Goal: Transaction & Acquisition: Book appointment/travel/reservation

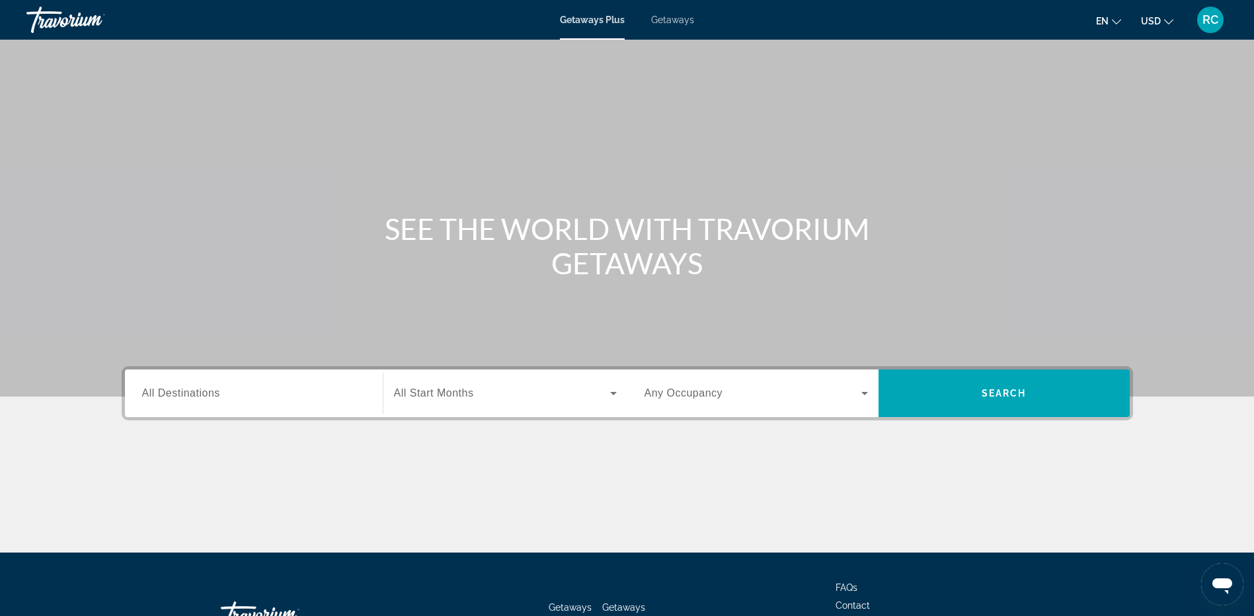
click at [668, 17] on span "Getaways" at bounding box center [672, 20] width 43 height 11
click at [231, 390] on input "Destination All Destinations" at bounding box center [253, 394] width 223 height 16
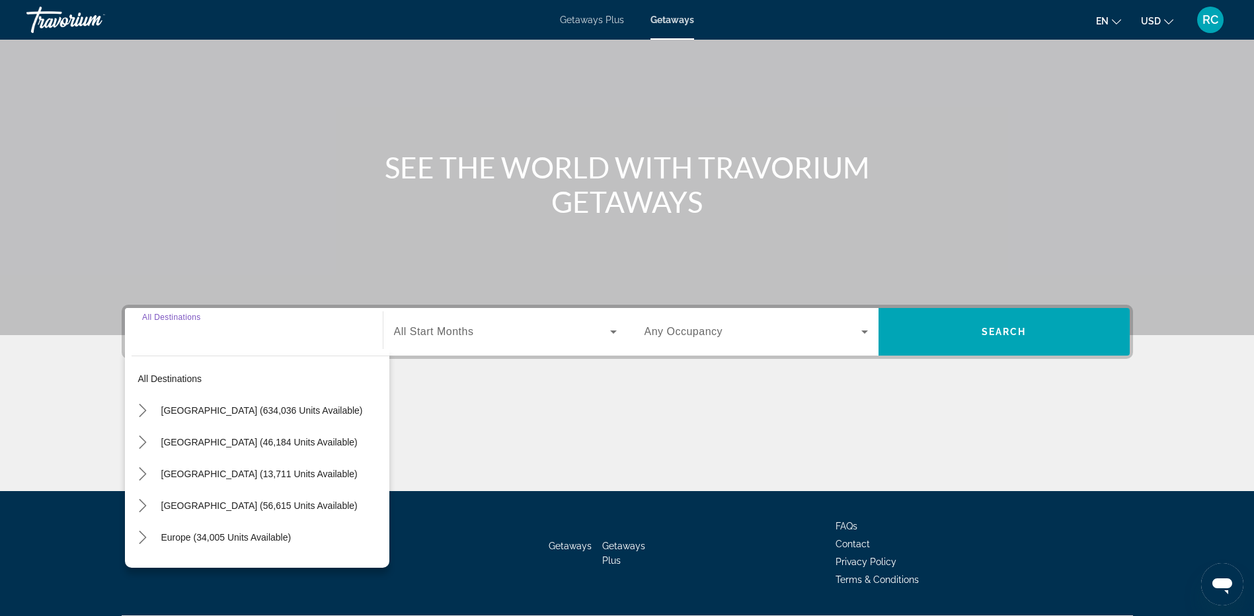
scroll to position [99, 0]
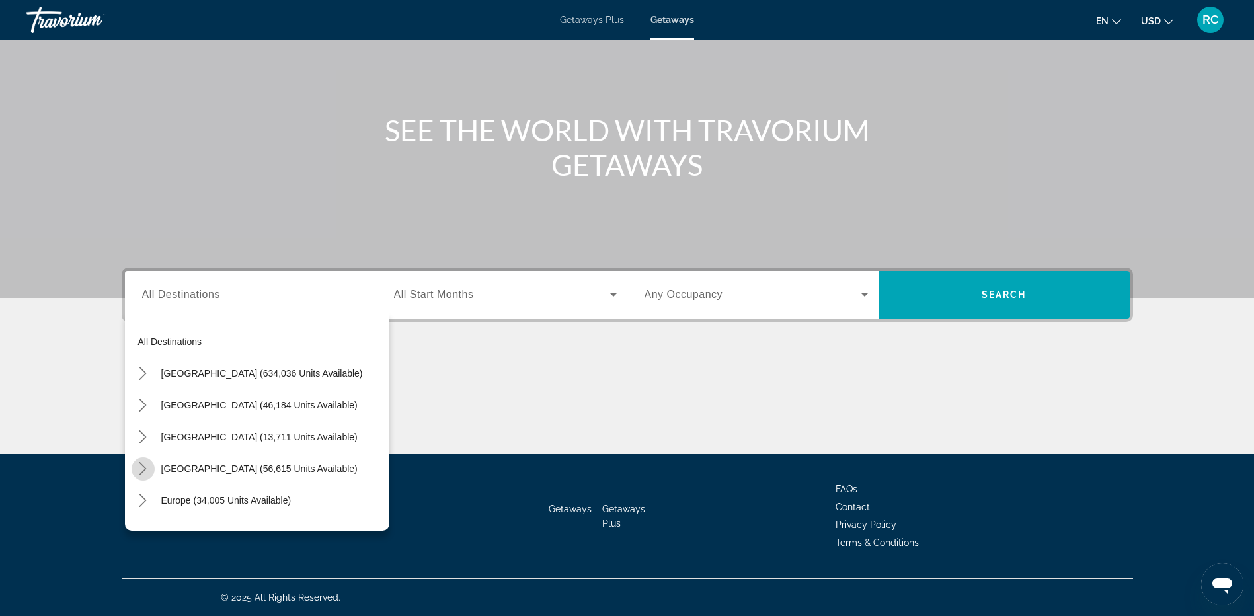
click at [143, 465] on icon "Toggle Caribbean & Atlantic Islands (56,615 units available) submenu" at bounding box center [142, 468] width 13 height 13
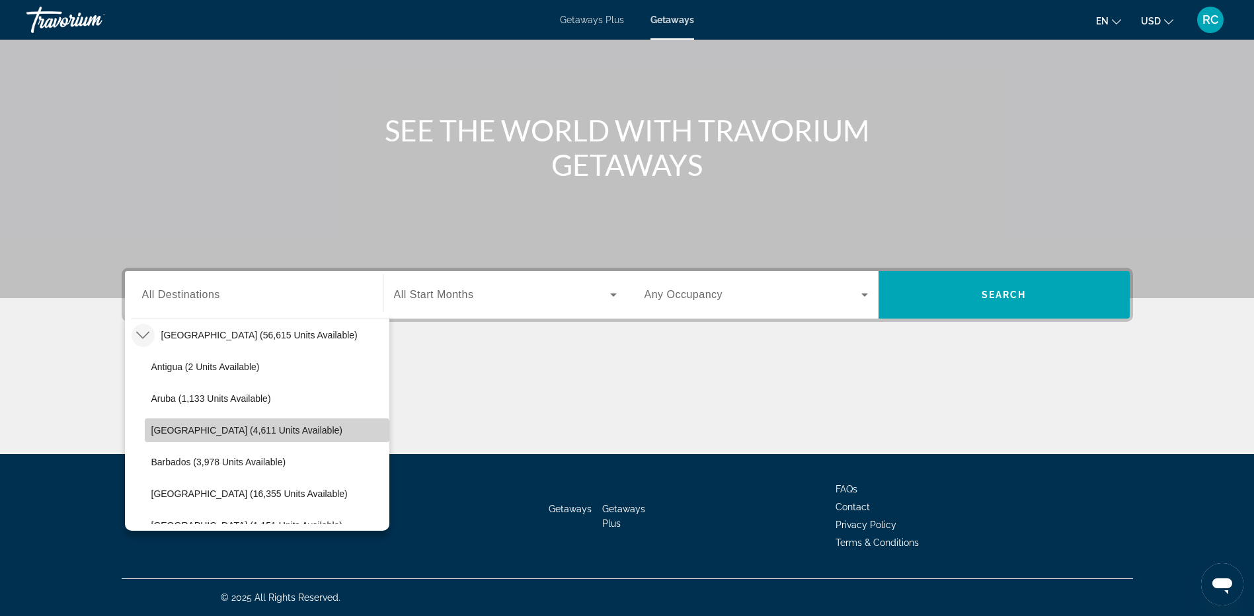
click at [273, 427] on span "[GEOGRAPHIC_DATA] (4,611 units available)" at bounding box center [246, 430] width 191 height 11
type input "**********"
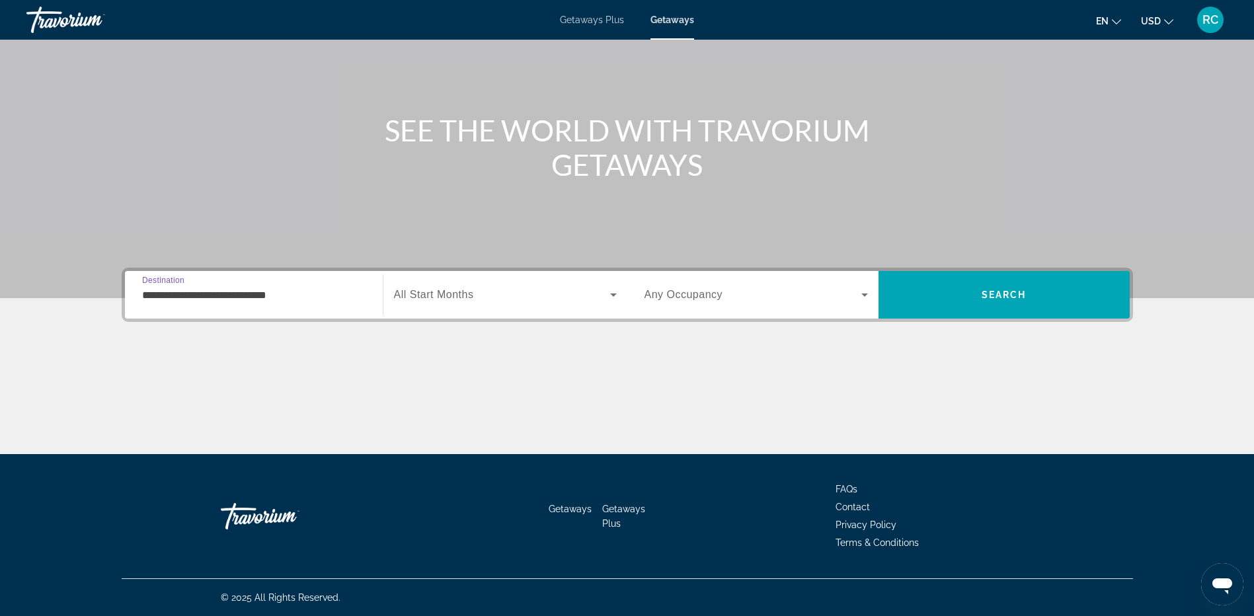
click at [462, 284] on div "Search widget" at bounding box center [505, 294] width 223 height 37
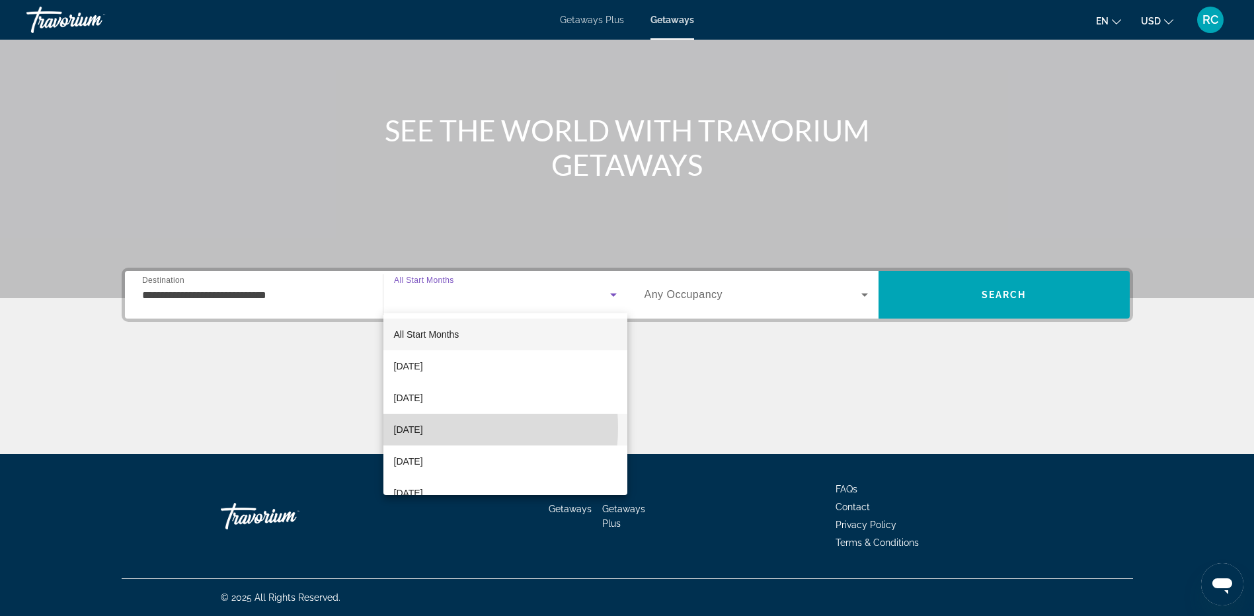
click at [423, 428] on span "[DATE]" at bounding box center [408, 430] width 29 height 16
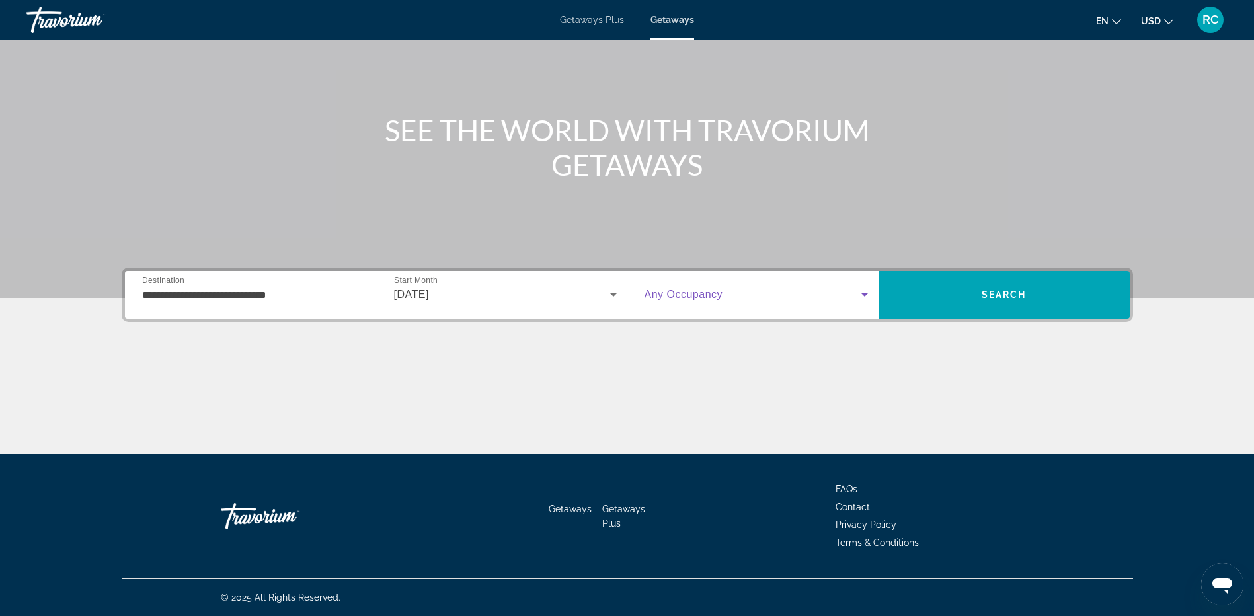
click at [725, 296] on span "Search widget" at bounding box center [753, 295] width 217 height 16
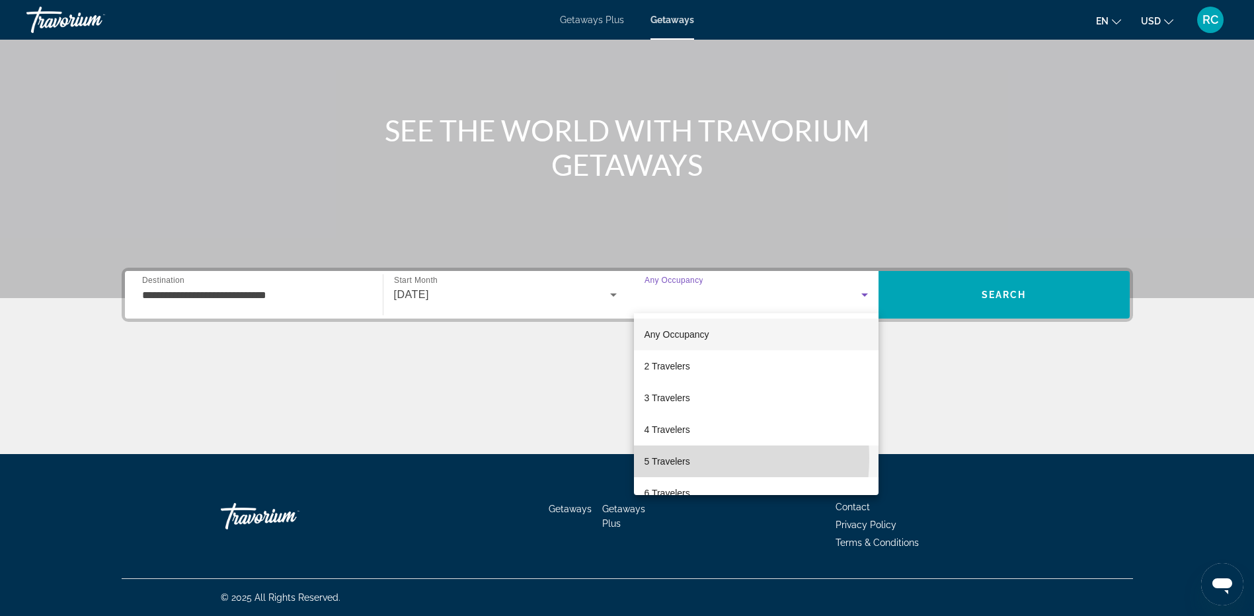
click at [675, 458] on span "5 Travelers" at bounding box center [668, 462] width 46 height 16
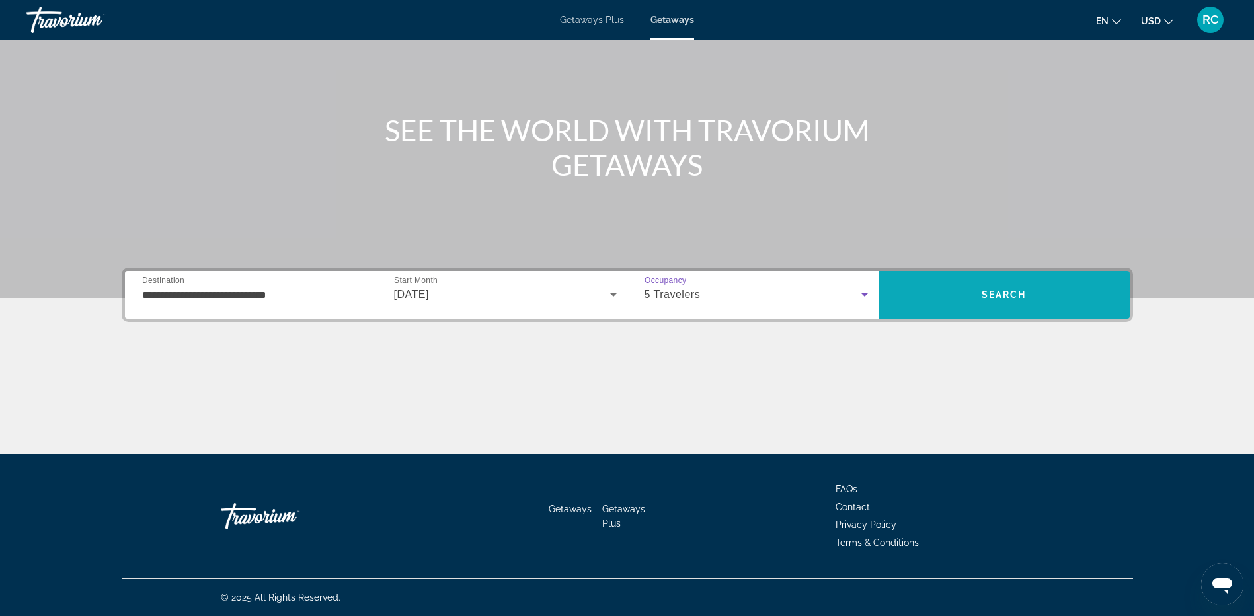
click at [990, 299] on span "Search" at bounding box center [1004, 295] width 45 height 11
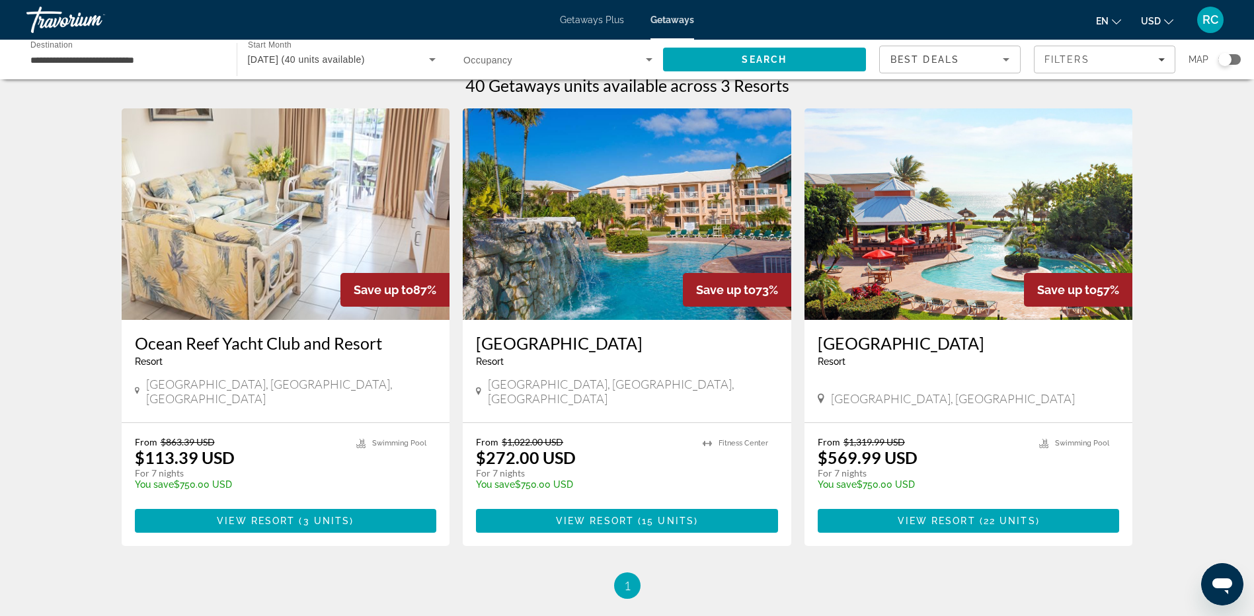
scroll to position [15, 0]
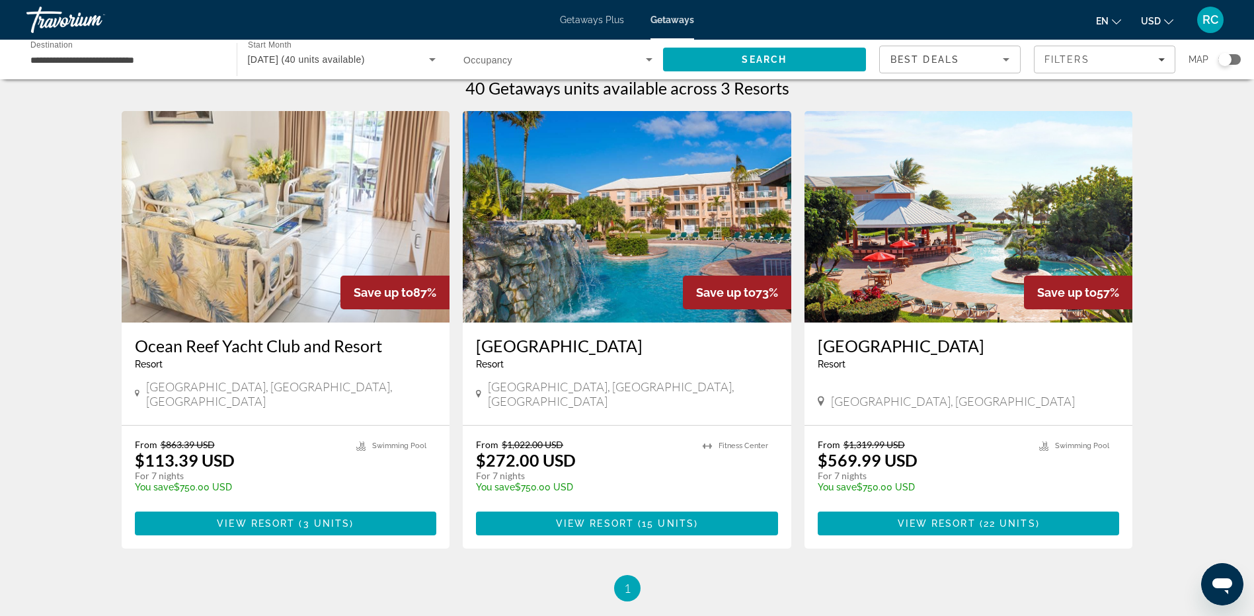
click at [648, 189] on img "Main content" at bounding box center [627, 217] width 329 height 212
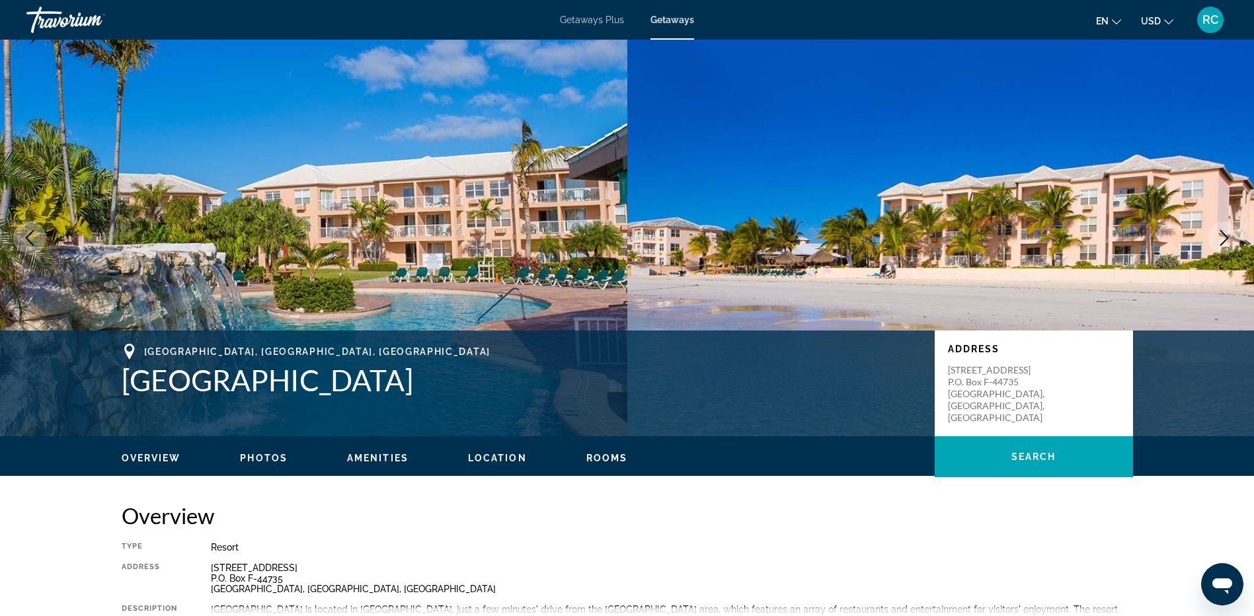
click at [1225, 239] on icon "Next image" at bounding box center [1224, 238] width 16 height 16
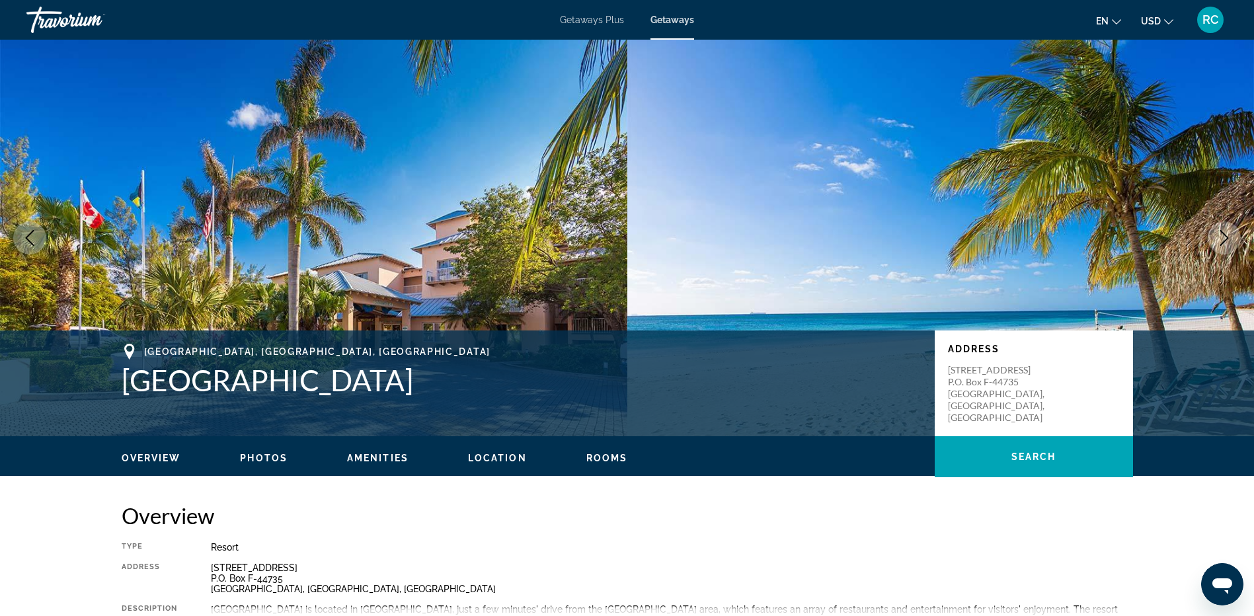
click at [1225, 239] on icon "Next image" at bounding box center [1224, 238] width 16 height 16
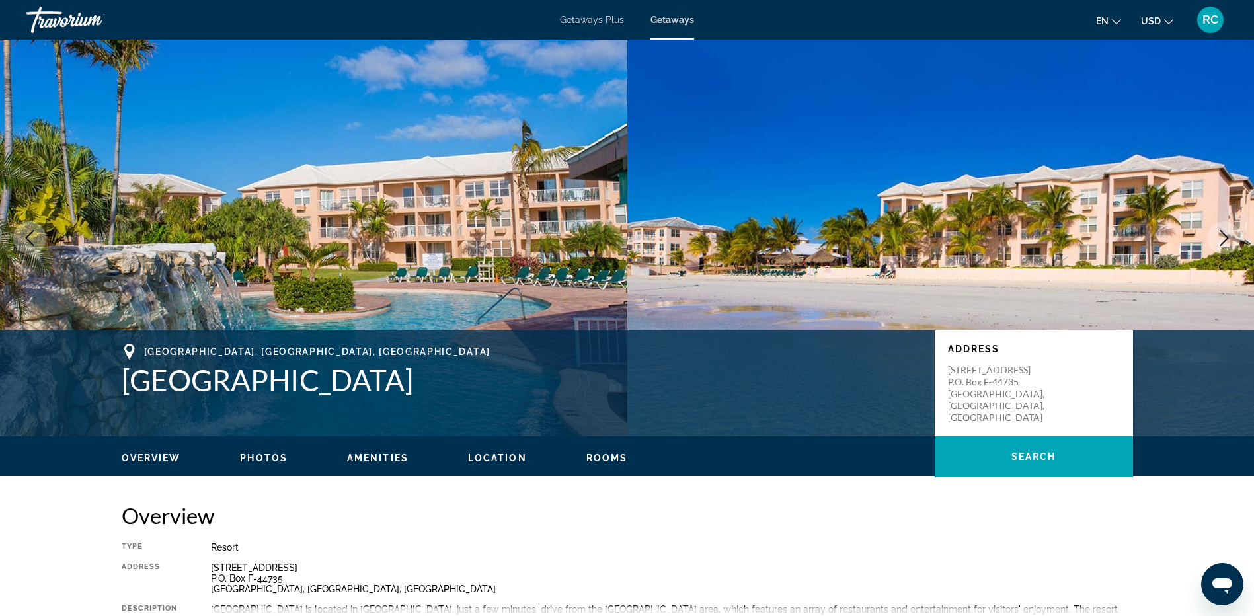
click at [1225, 239] on icon "Next image" at bounding box center [1224, 238] width 16 height 16
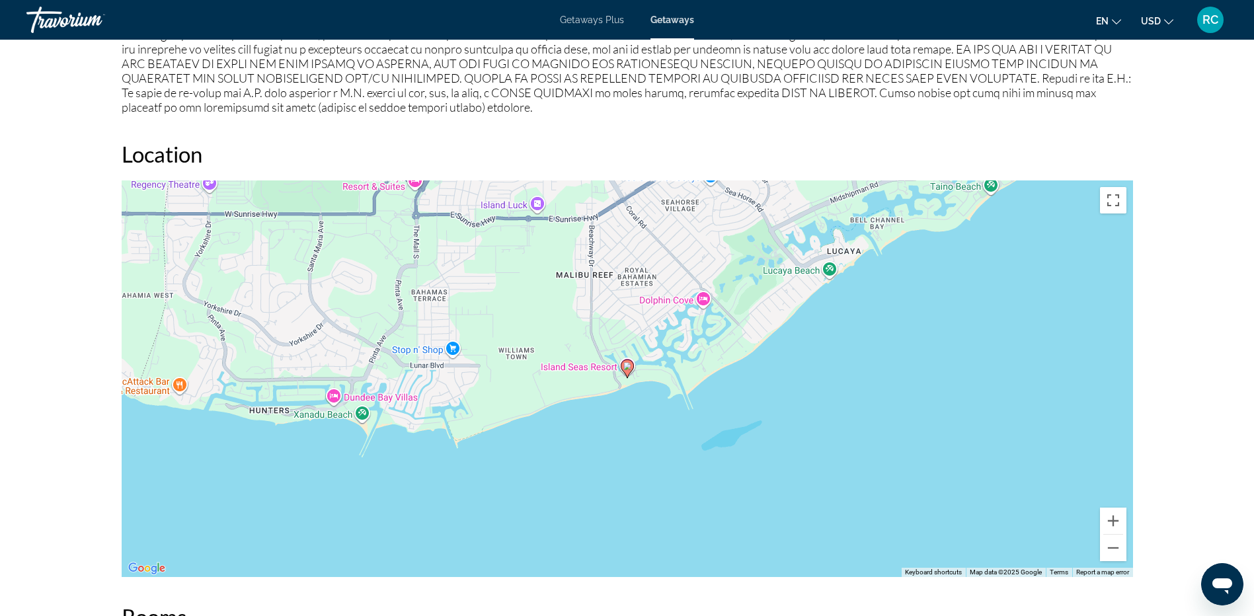
scroll to position [1345, 0]
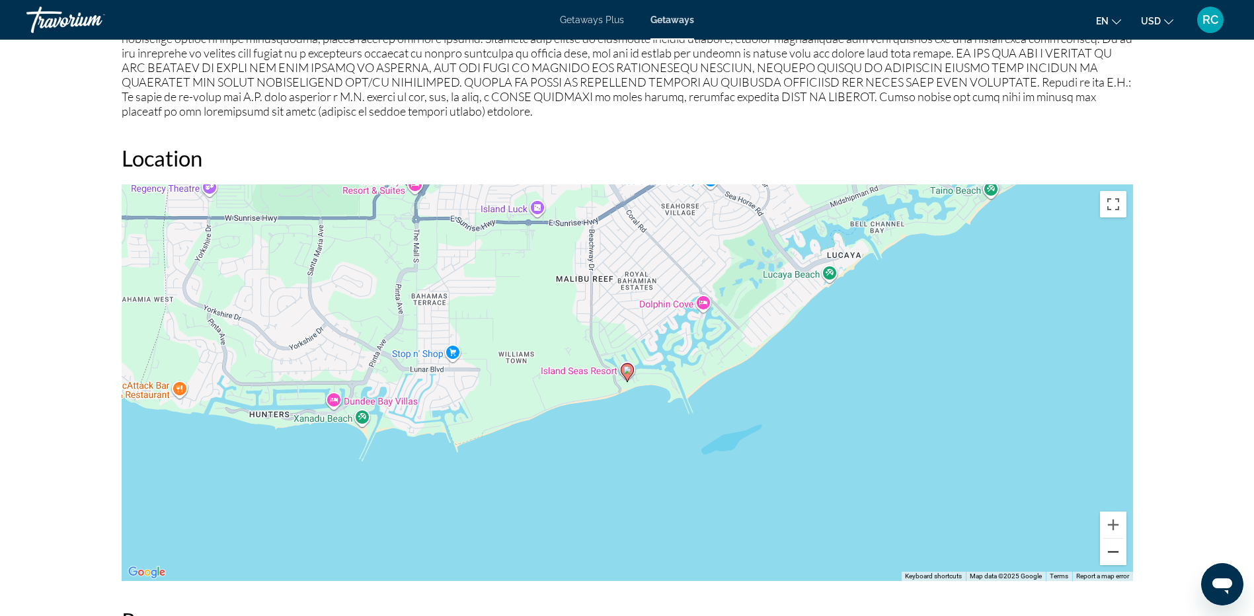
click at [1112, 559] on button "Zoom out" at bounding box center [1113, 552] width 26 height 26
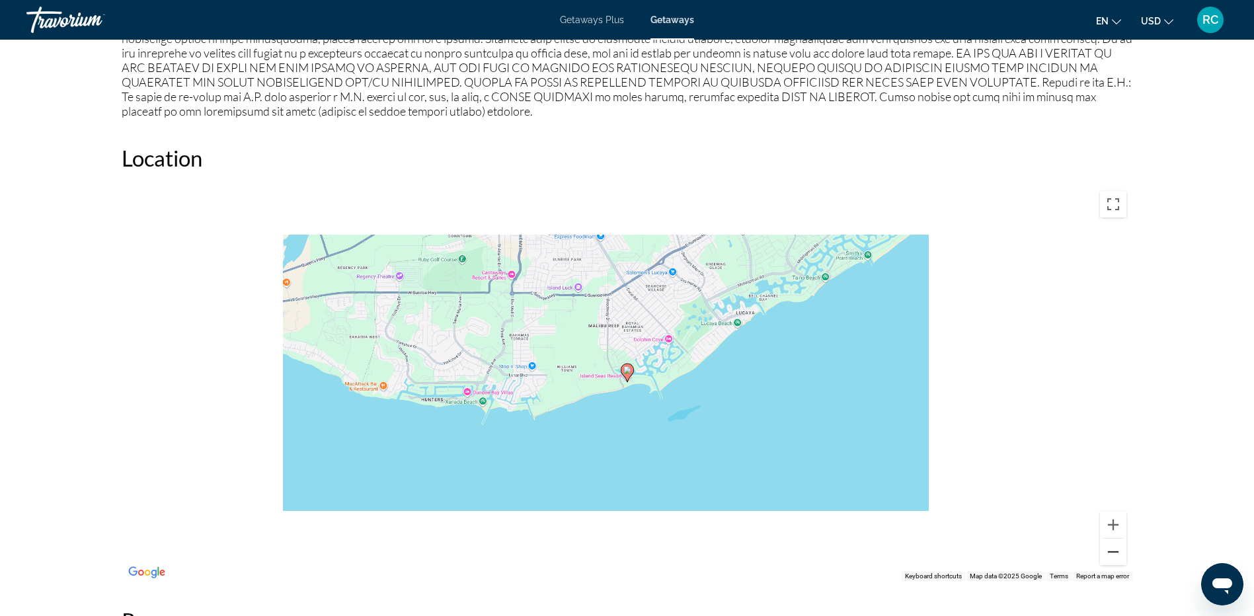
click at [1112, 559] on button "Zoom out" at bounding box center [1113, 552] width 26 height 26
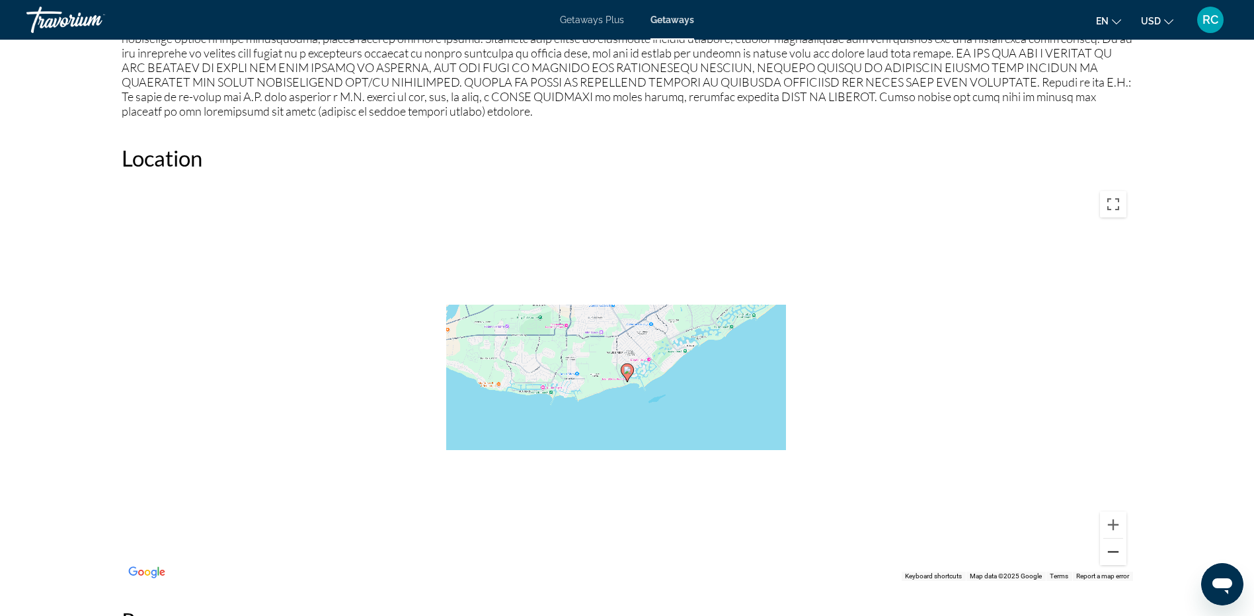
click at [1112, 559] on button "Zoom out" at bounding box center [1113, 552] width 26 height 26
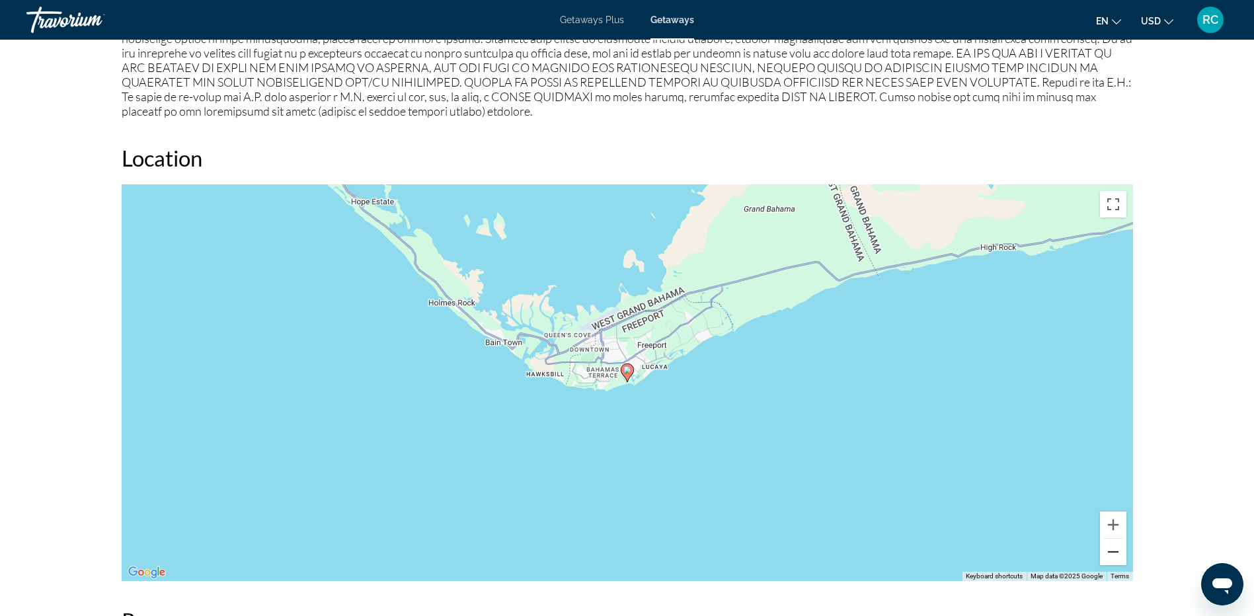
click at [1112, 559] on button "Zoom out" at bounding box center [1113, 552] width 26 height 26
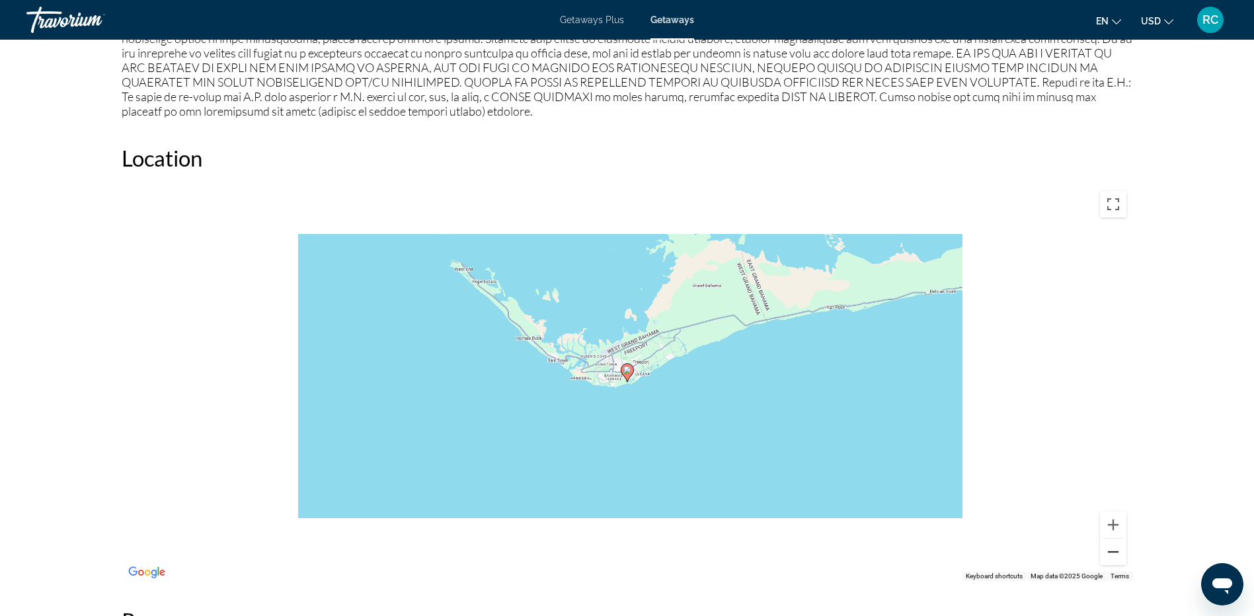
click at [1112, 559] on button "Zoom out" at bounding box center [1113, 552] width 26 height 26
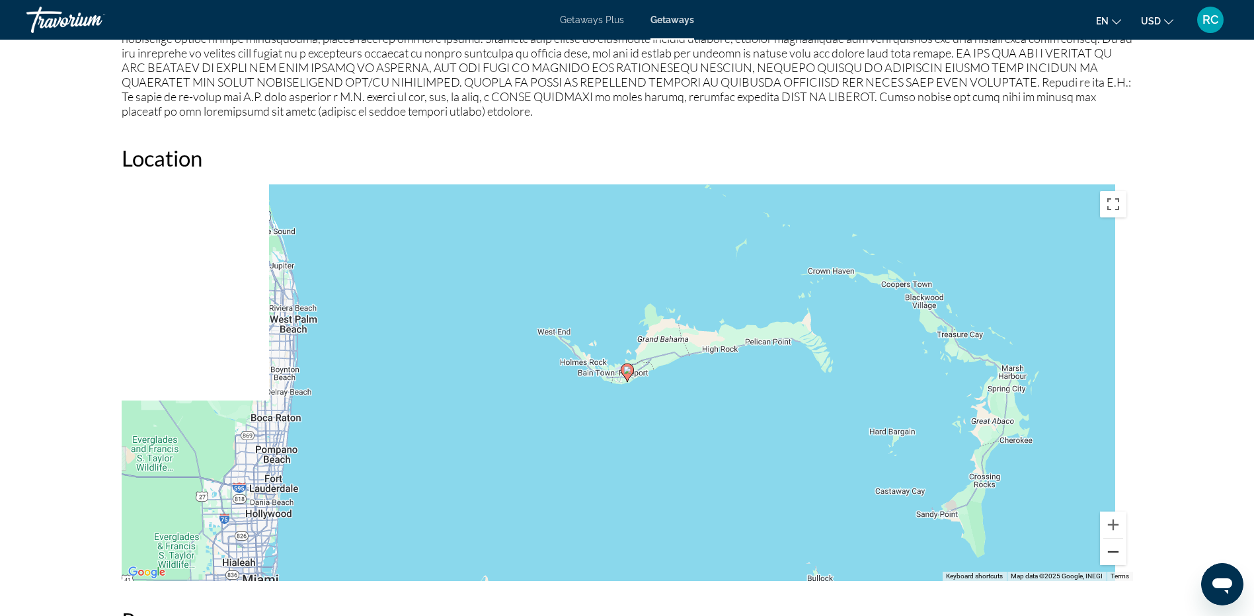
click at [1112, 559] on button "Zoom out" at bounding box center [1113, 552] width 26 height 26
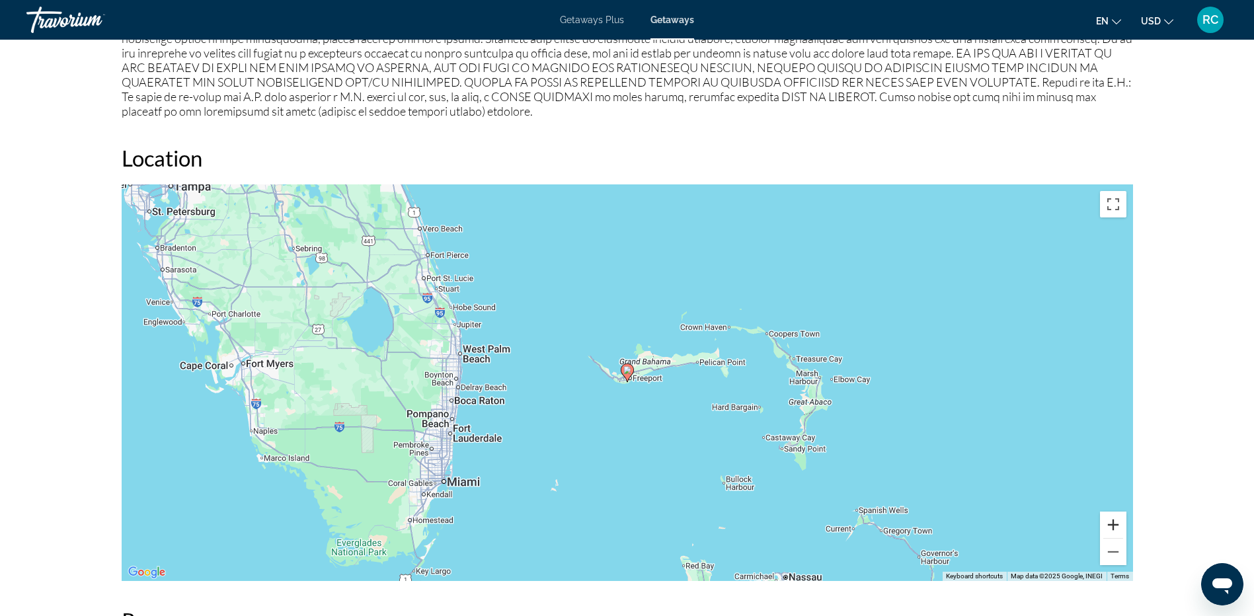
click at [1110, 528] on button "Zoom in" at bounding box center [1113, 525] width 26 height 26
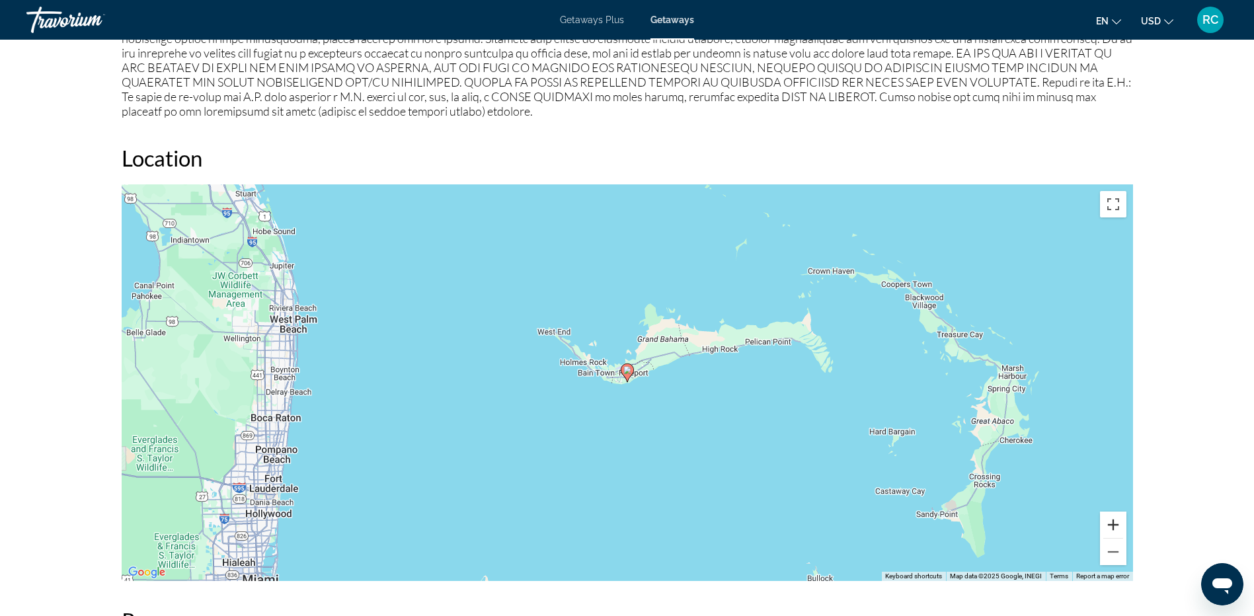
click at [1110, 528] on button "Zoom in" at bounding box center [1113, 525] width 26 height 26
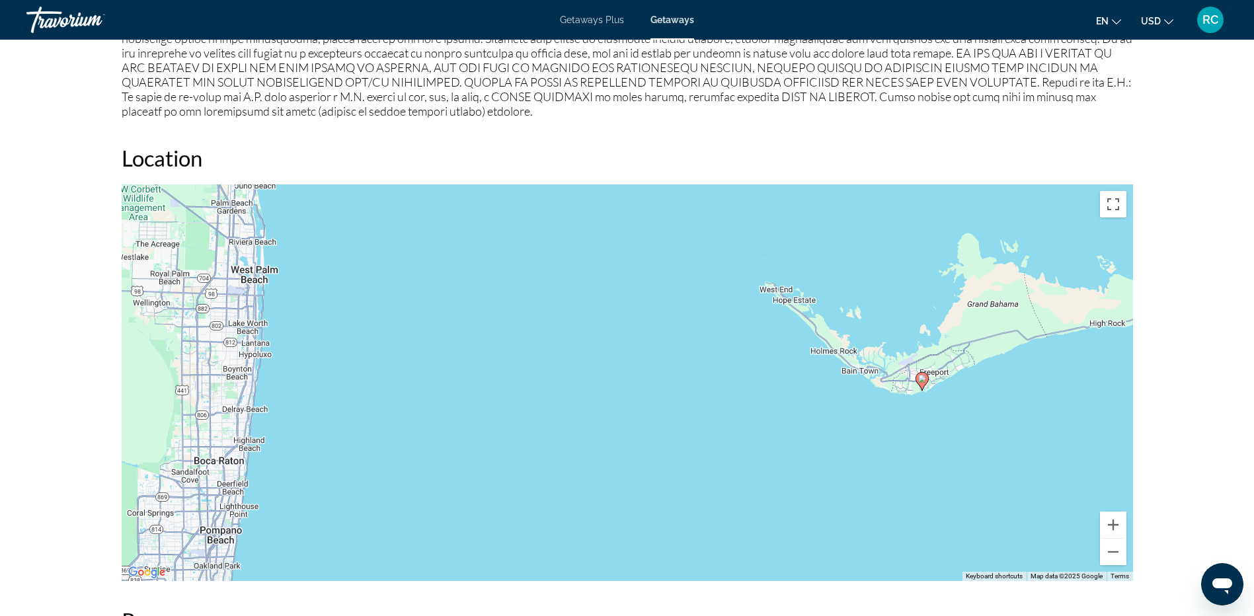
drag, startPoint x: 479, startPoint y: 415, endPoint x: 783, endPoint y: 420, distance: 304.2
click at [783, 420] on div "To activate drag with keyboard, press Alt + Enter. Once in keyboard drag state,…" at bounding box center [628, 382] width 1012 height 397
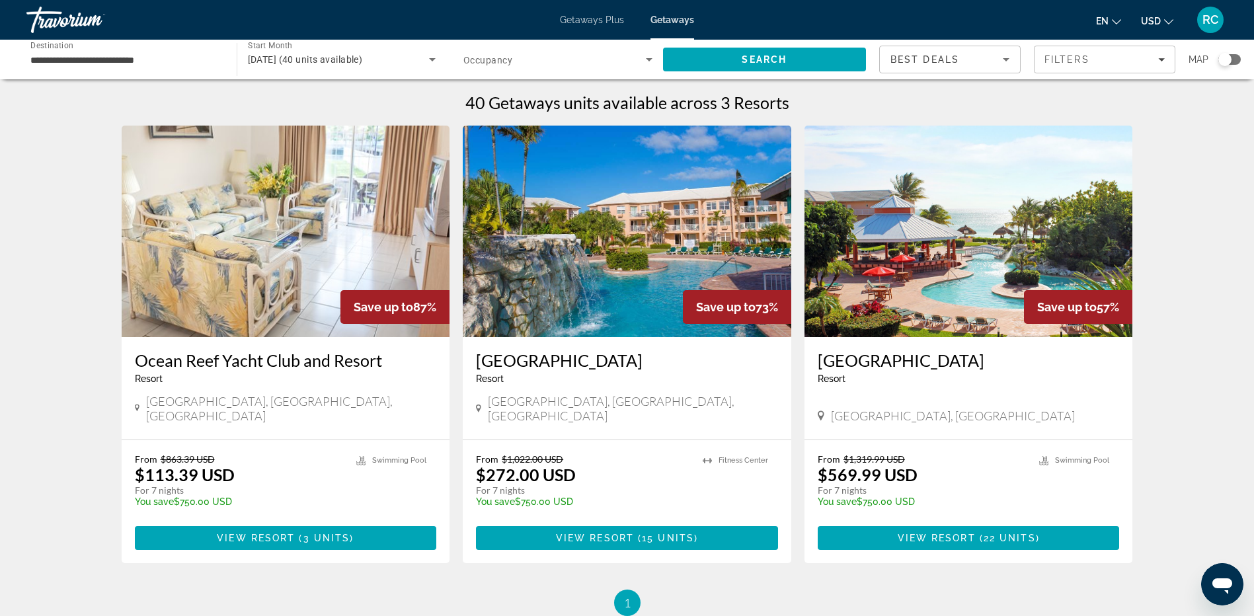
click at [675, 21] on span "Getaways" at bounding box center [673, 20] width 44 height 11
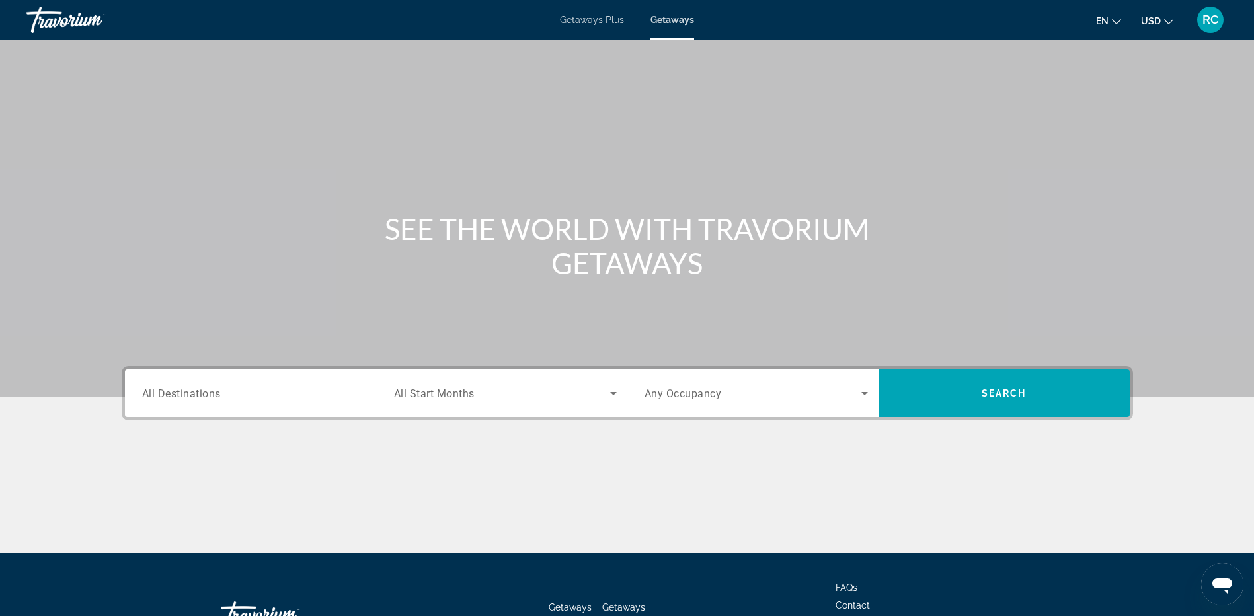
click at [202, 403] on div "Search widget" at bounding box center [253, 394] width 223 height 38
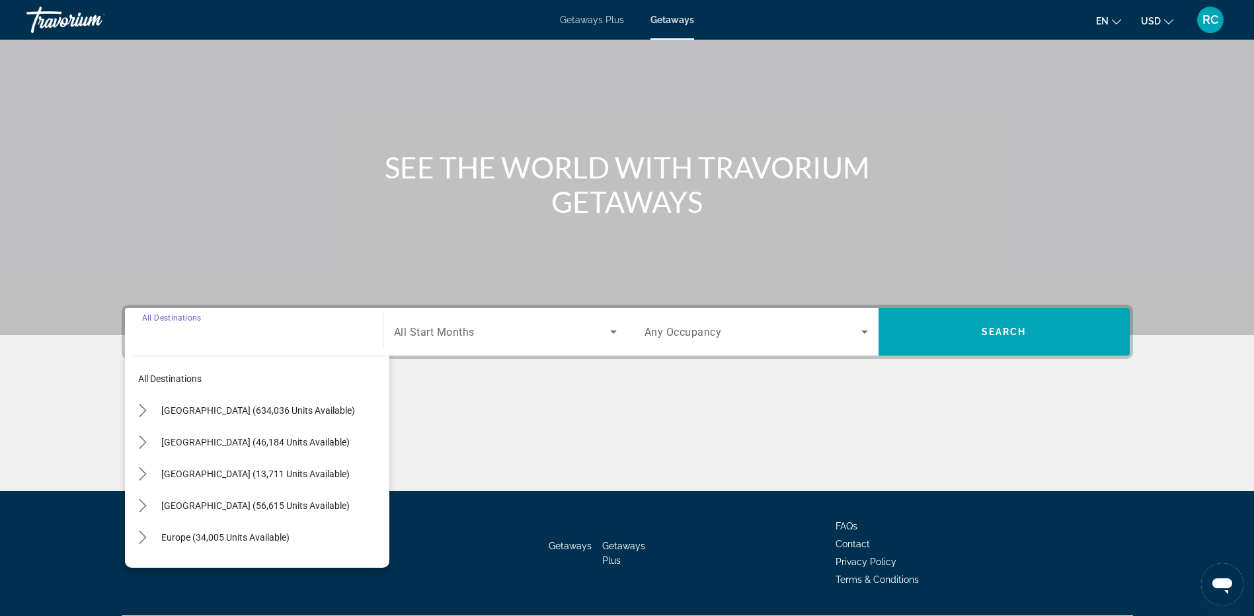
scroll to position [99, 0]
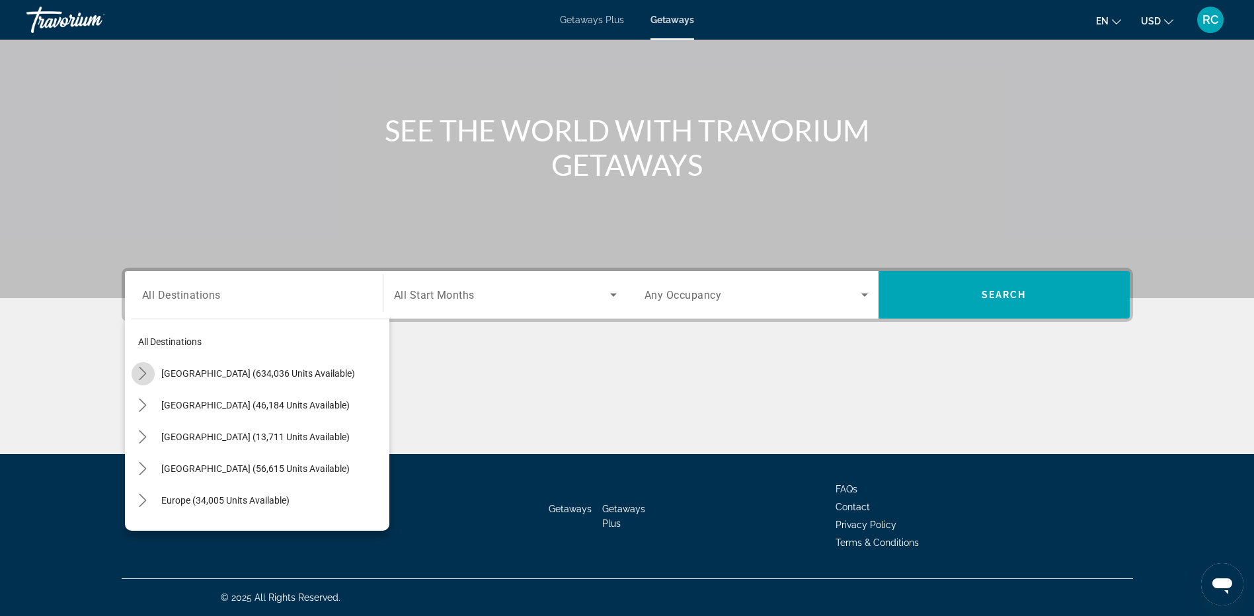
click at [145, 374] on icon "Toggle United States (634,036 units available) submenu" at bounding box center [142, 373] width 13 height 13
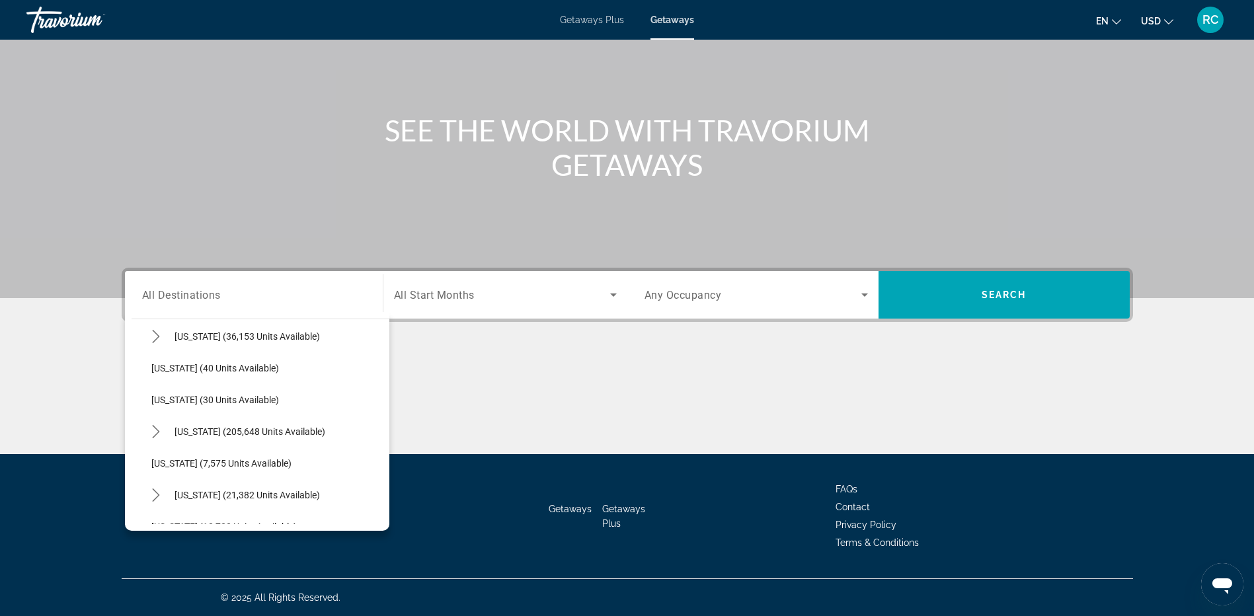
scroll to position [150, 0]
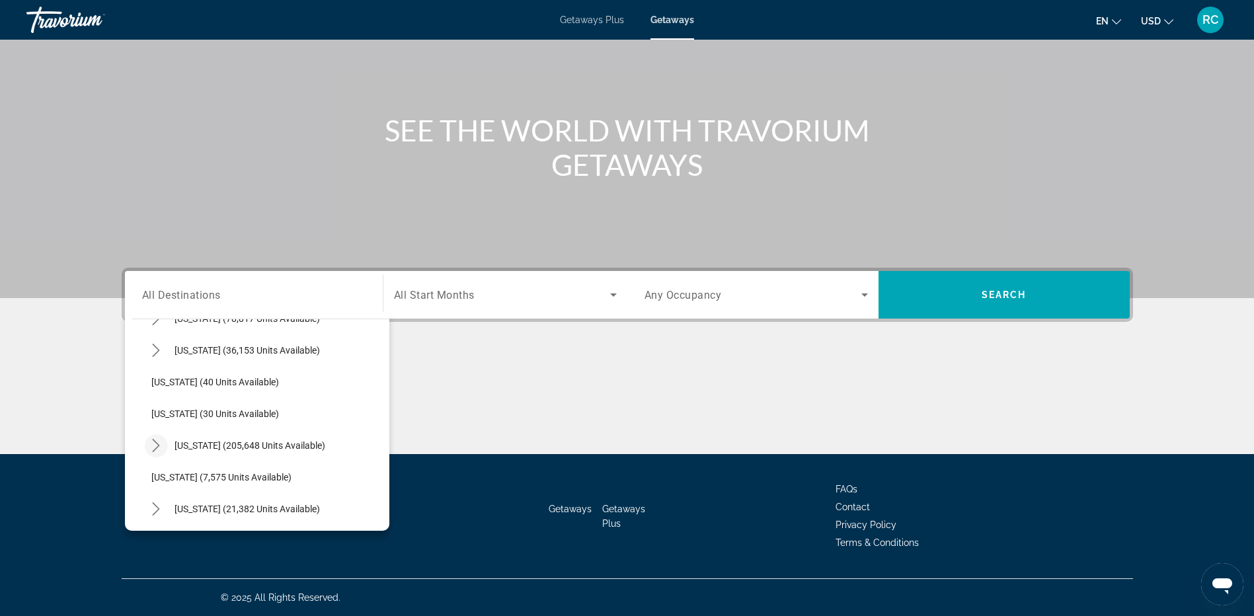
click at [153, 444] on icon "Toggle Florida (205,648 units available) submenu" at bounding box center [155, 445] width 13 height 13
click at [193, 474] on span "[GEOGRAPHIC_DATA] (94,212 units available)" at bounding box center [259, 477] width 188 height 11
type input "**********"
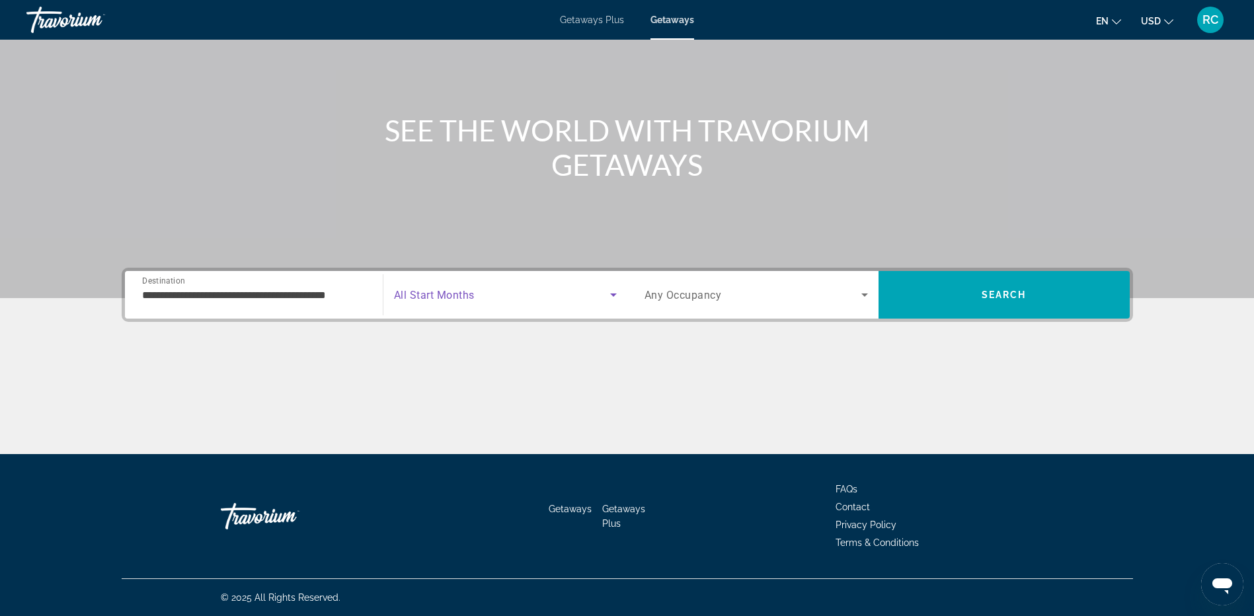
click at [457, 288] on span "Search widget" at bounding box center [502, 295] width 216 height 16
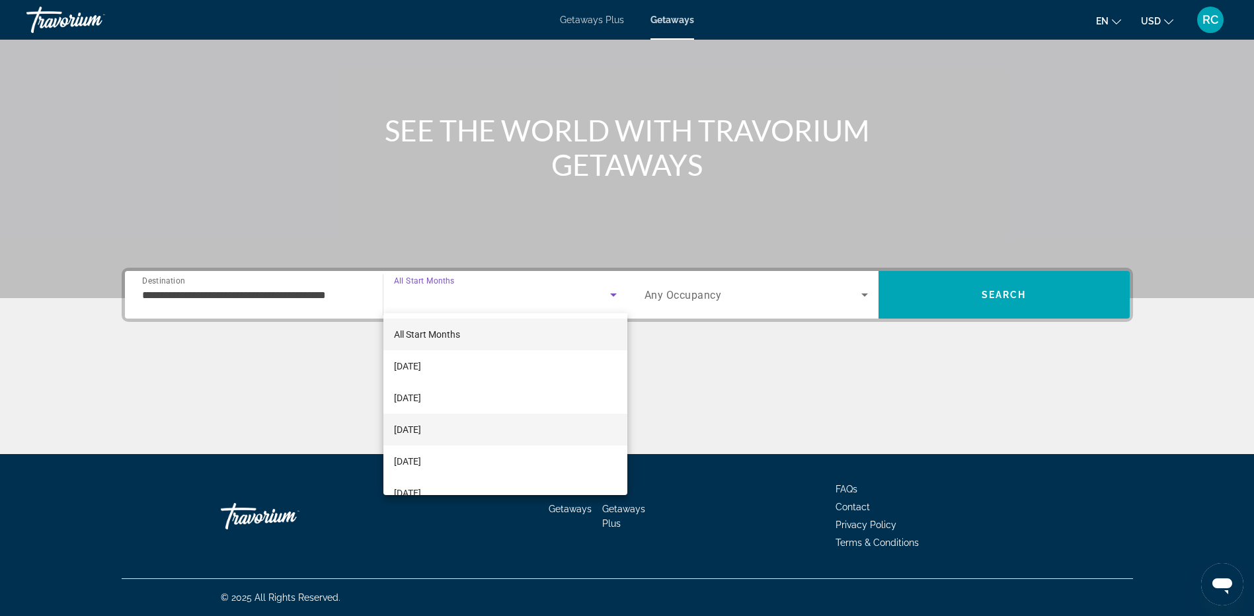
click at [421, 424] on span "[DATE]" at bounding box center [407, 430] width 27 height 16
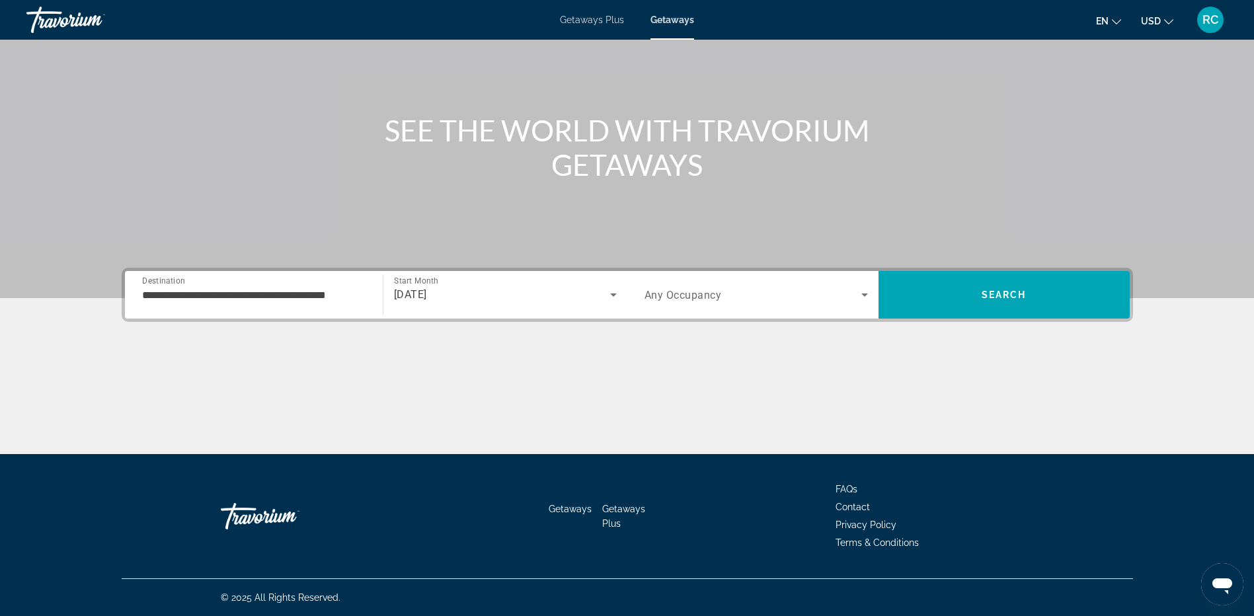
click at [689, 304] on div "Search widget" at bounding box center [756, 294] width 223 height 37
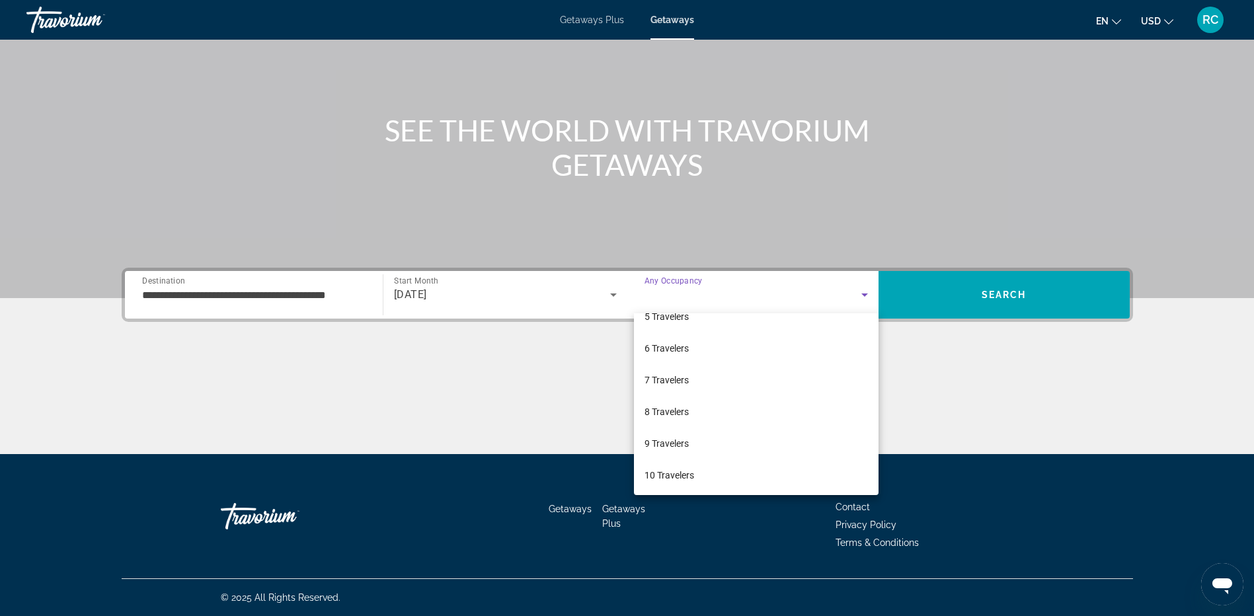
scroll to position [146, 0]
click at [677, 374] on span "7 Travelers" at bounding box center [667, 379] width 44 height 16
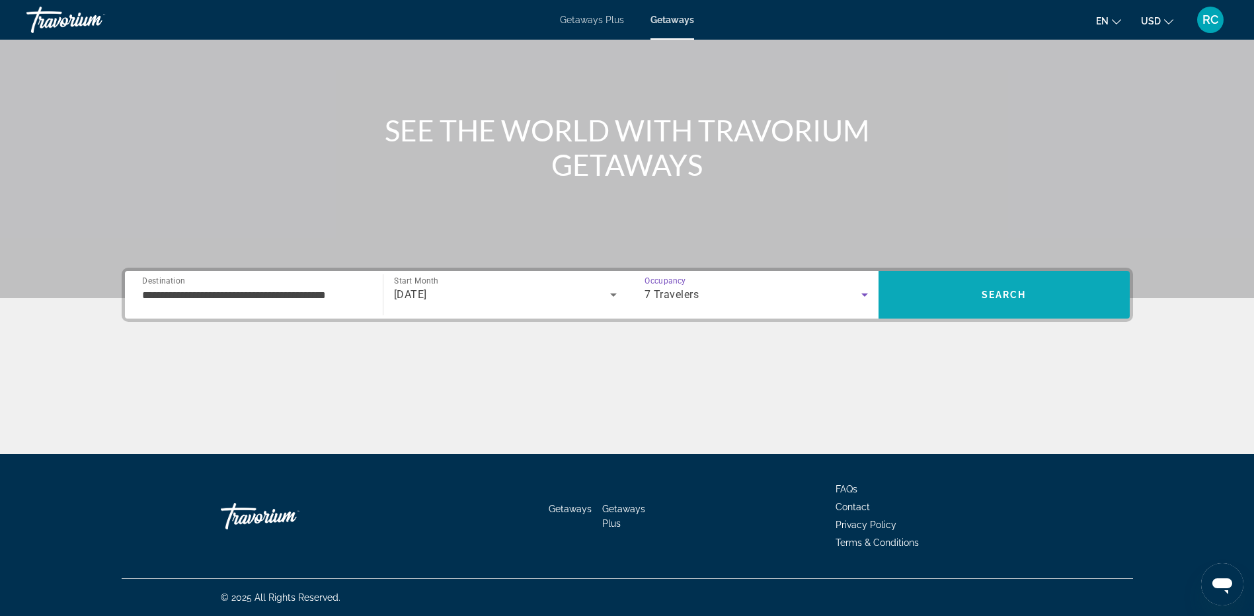
click at [987, 286] on span "Search" at bounding box center [1004, 295] width 251 height 32
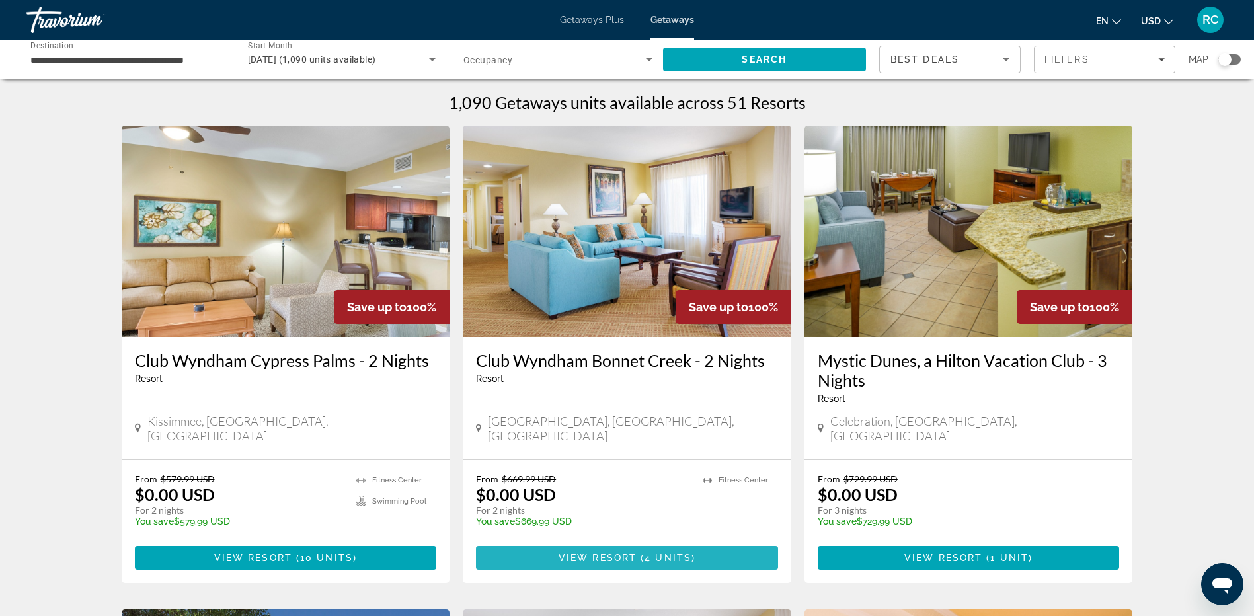
click at [602, 553] on span "View Resort" at bounding box center [598, 558] width 78 height 11
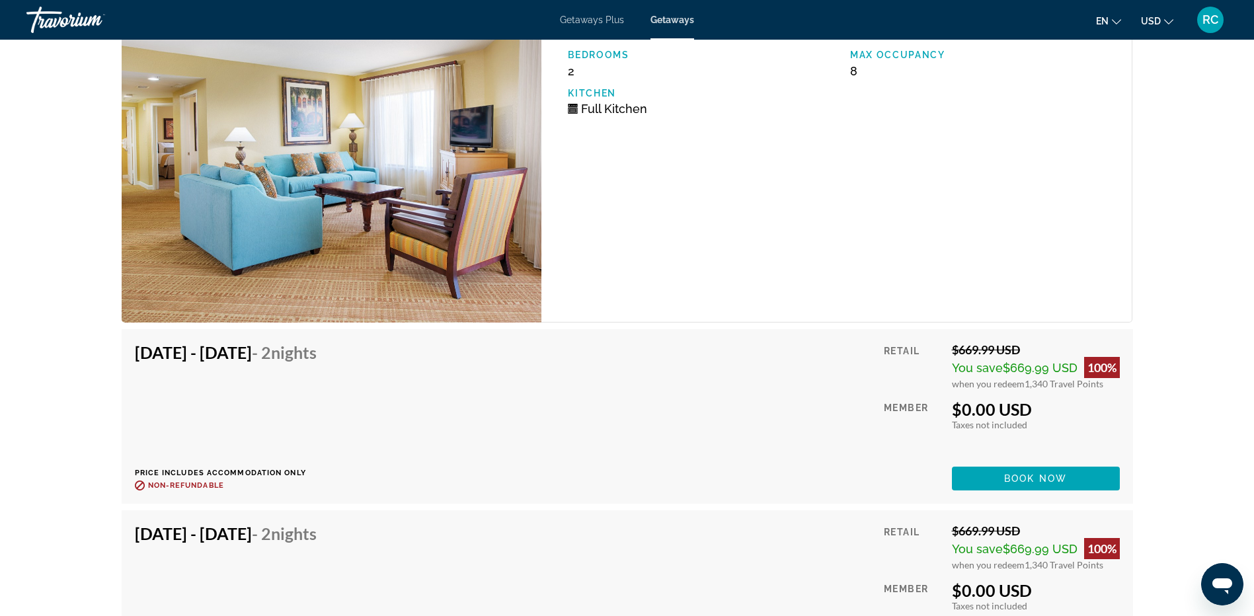
scroll to position [2395, 0]
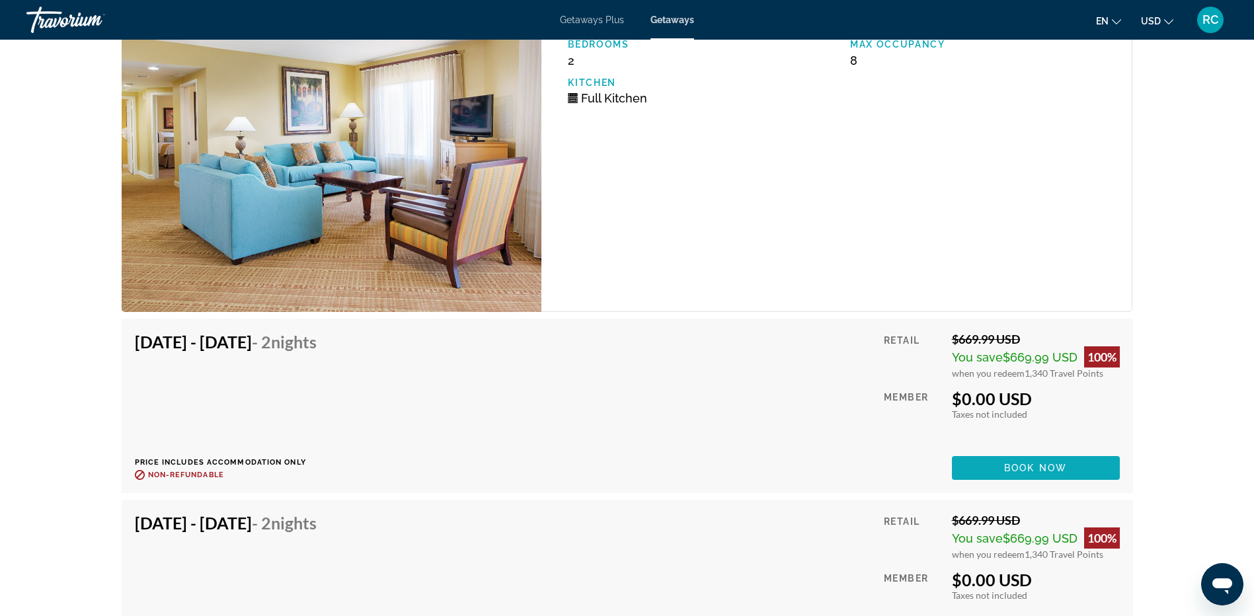
click at [1037, 463] on span "Book now" at bounding box center [1035, 468] width 63 height 11
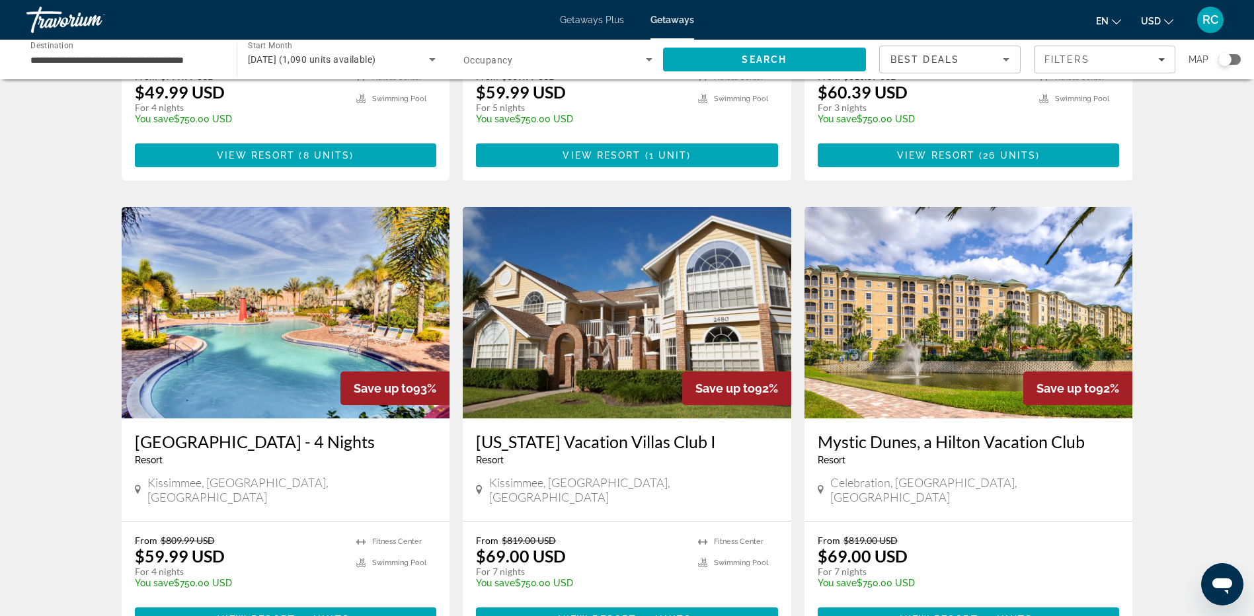
scroll to position [1555, 0]
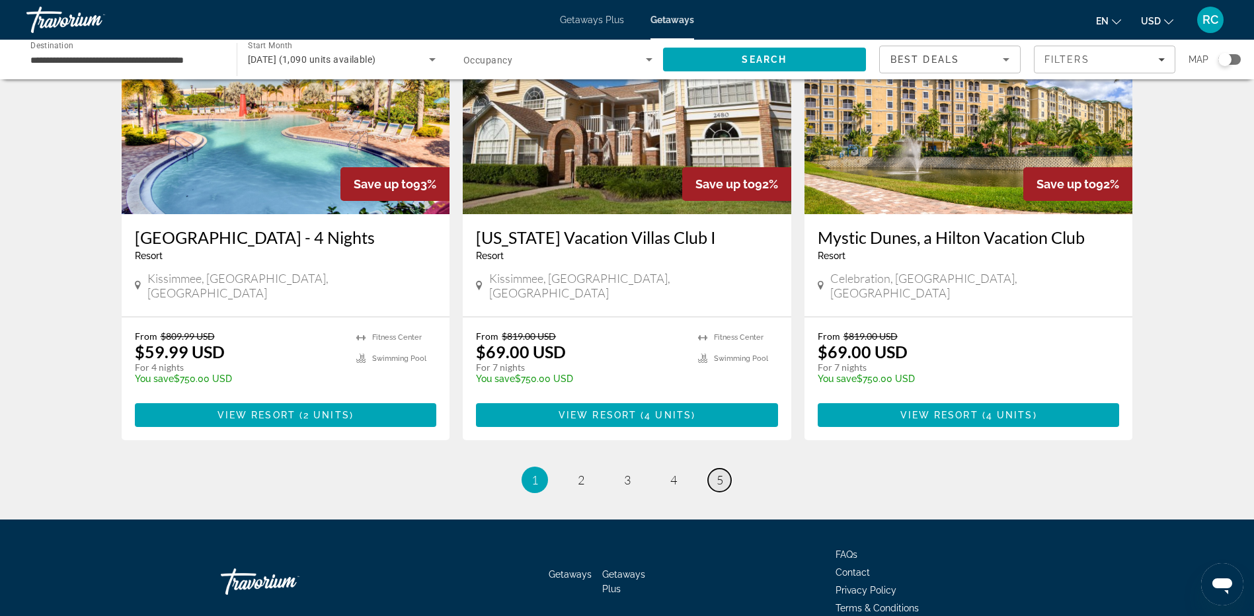
click at [719, 469] on link "page 5" at bounding box center [719, 480] width 23 height 23
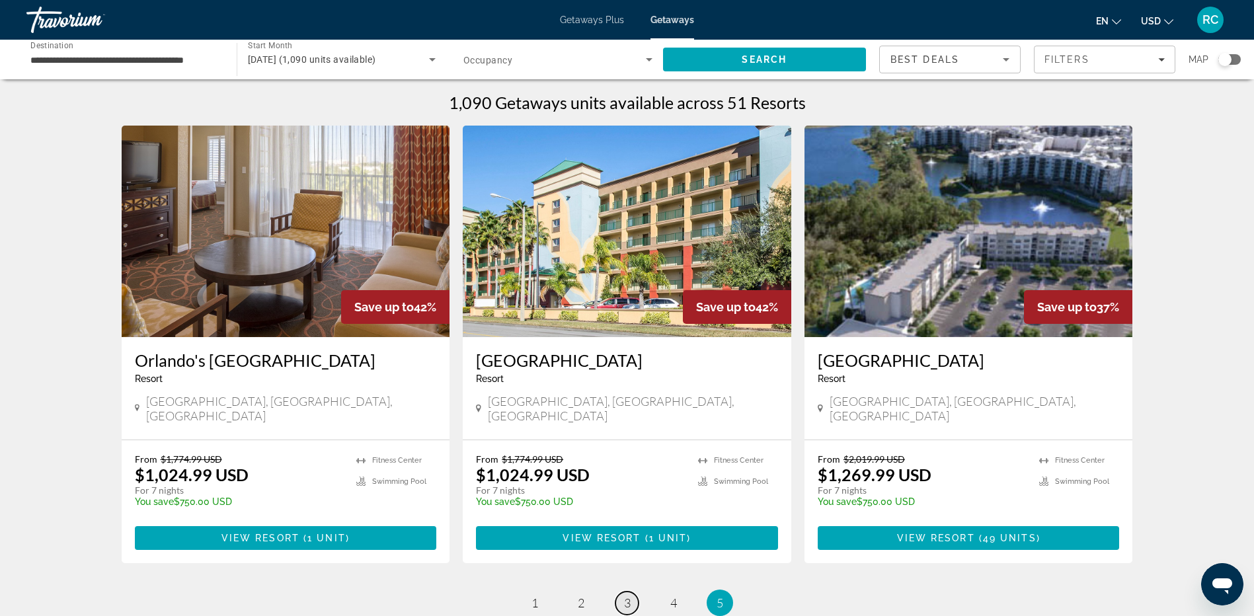
click at [630, 596] on span "3" at bounding box center [627, 603] width 7 height 15
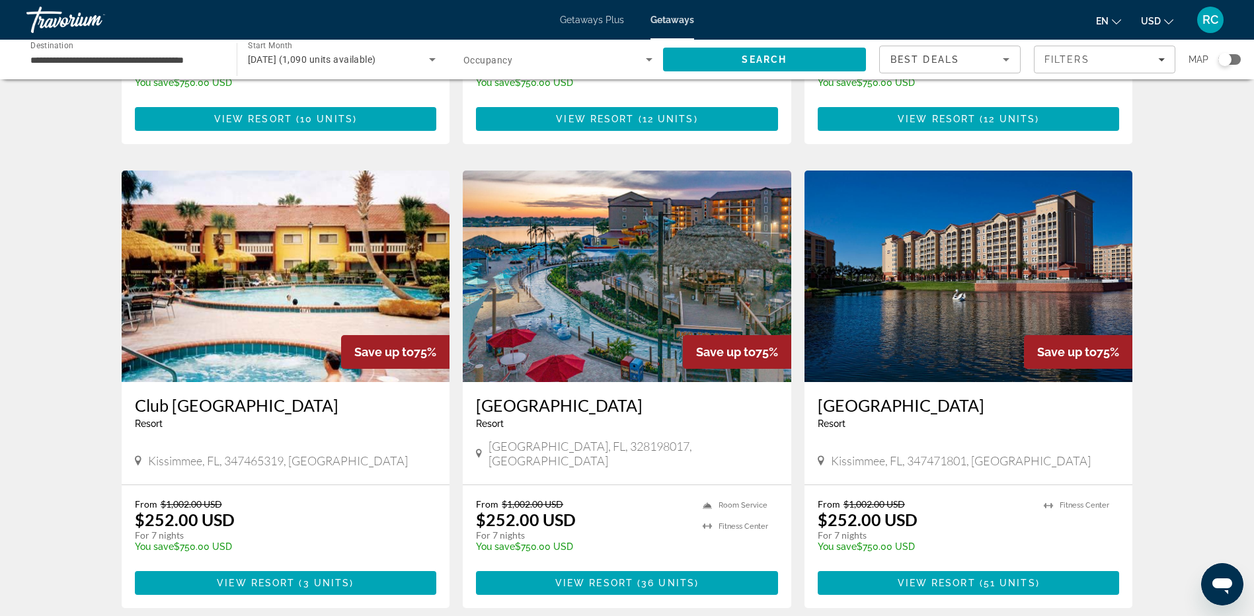
scroll to position [424, 0]
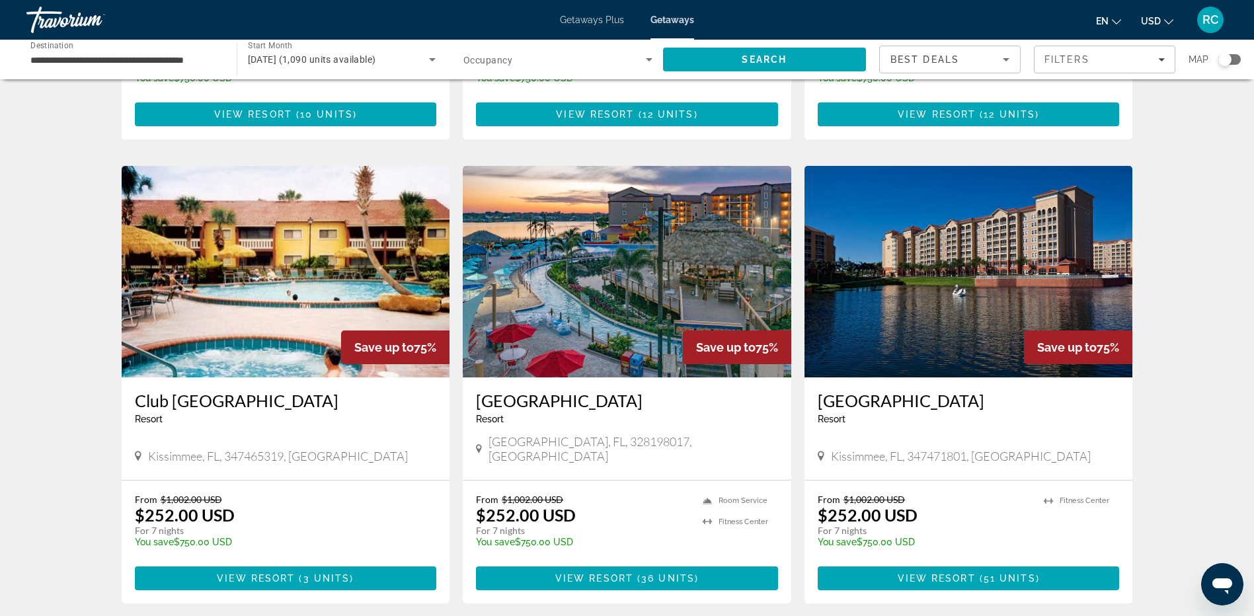
click at [610, 233] on img "Main content" at bounding box center [627, 272] width 329 height 212
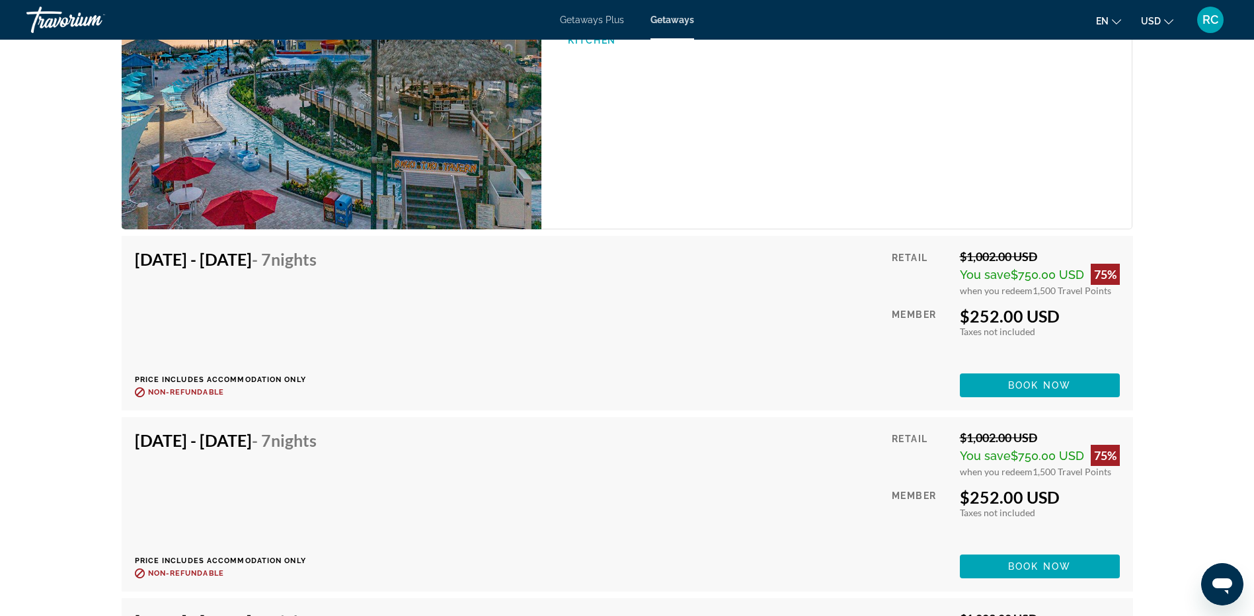
scroll to position [2266, 0]
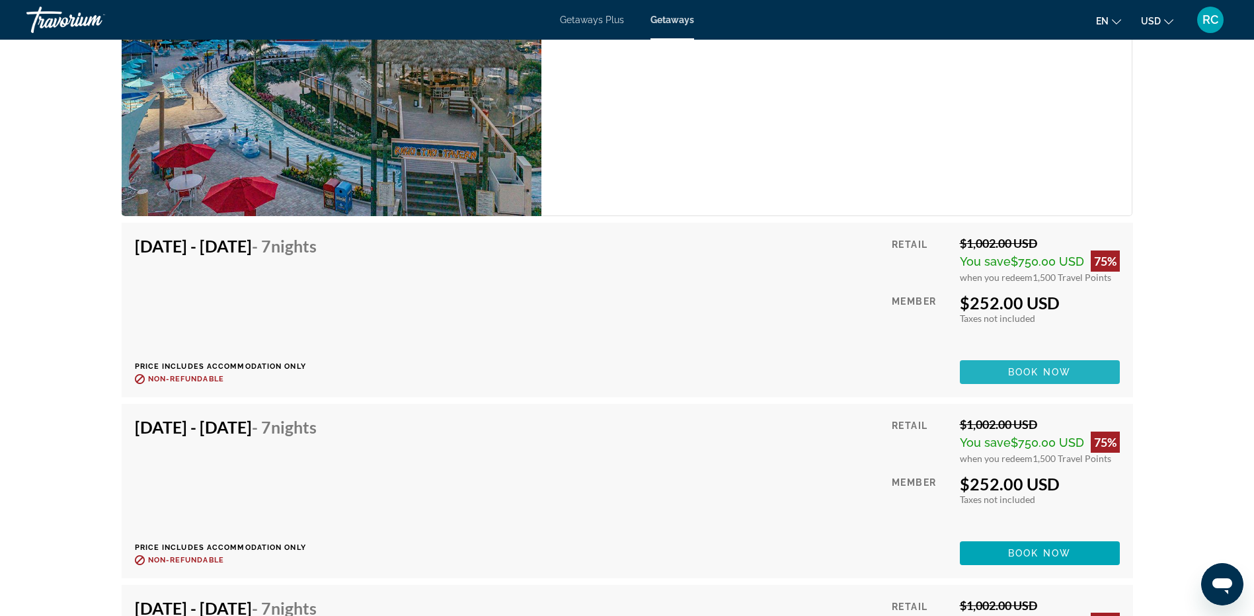
click at [1031, 367] on span "Book now" at bounding box center [1039, 372] width 63 height 11
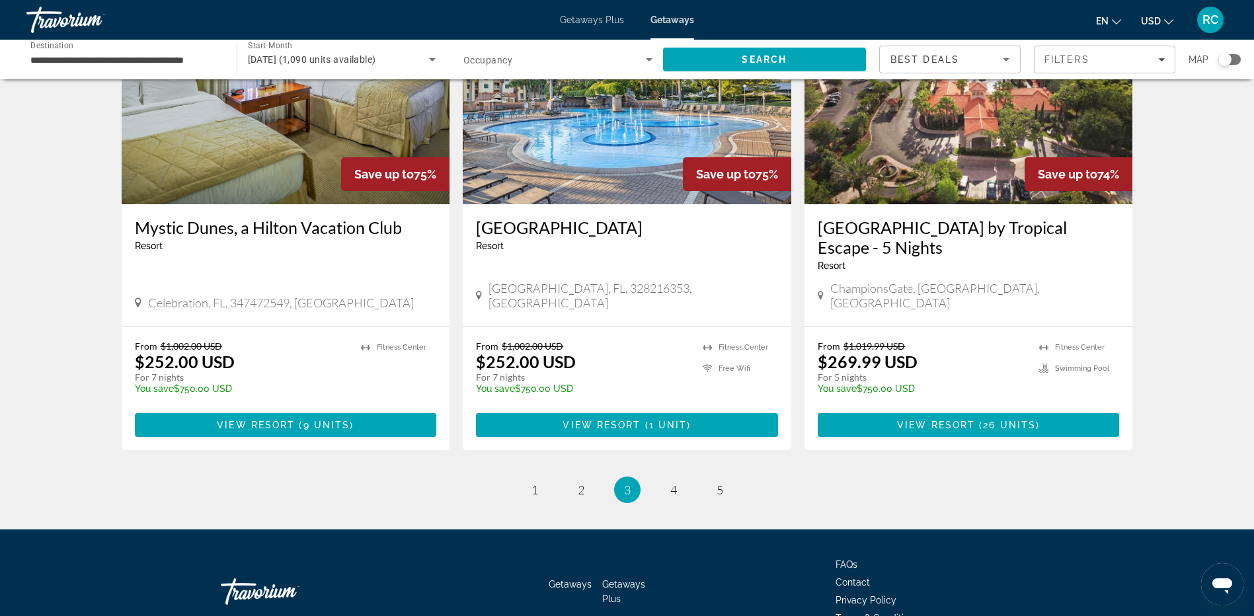
scroll to position [1542, 0]
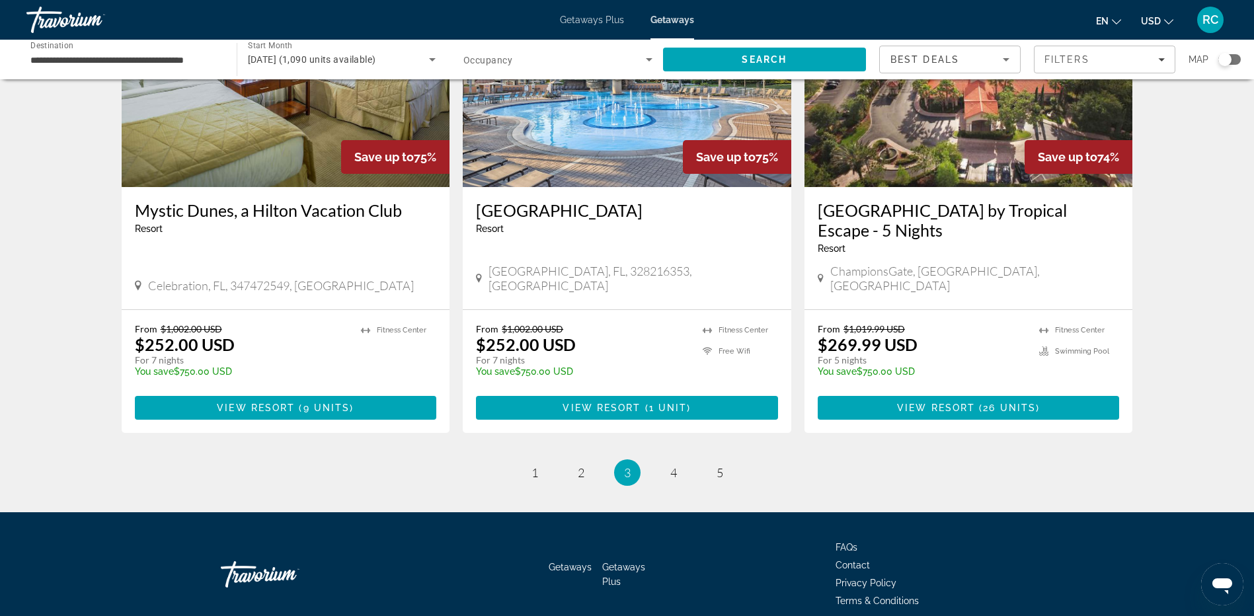
click at [571, 459] on li "page 2" at bounding box center [581, 472] width 26 height 26
click at [580, 465] on span "2" at bounding box center [581, 472] width 7 height 15
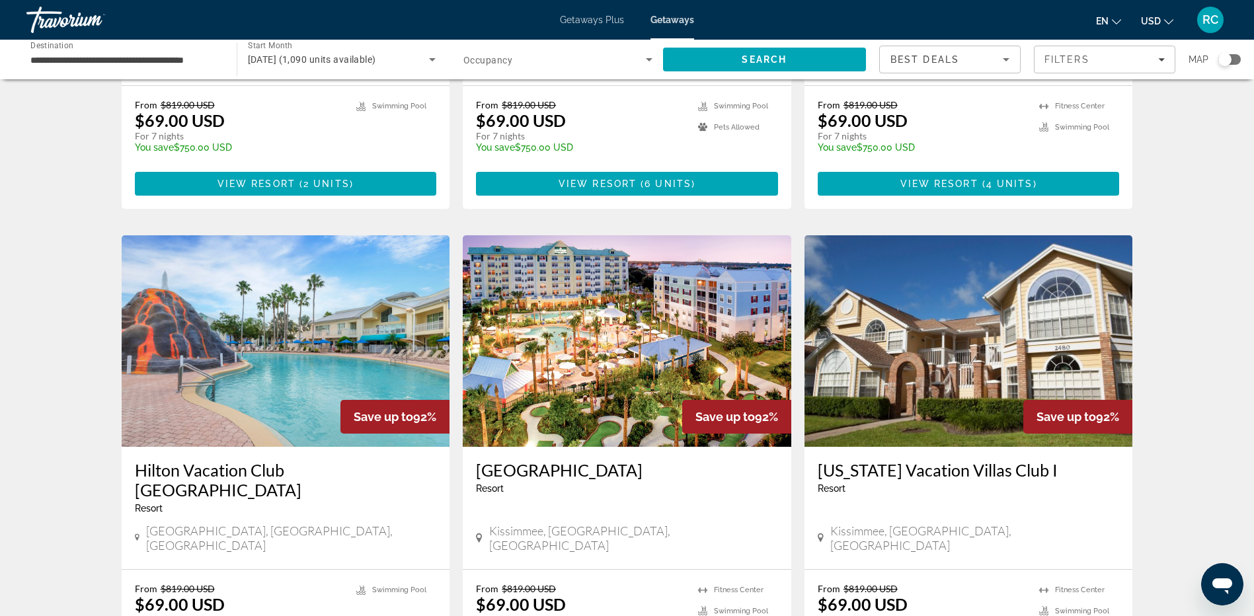
scroll to position [381, 0]
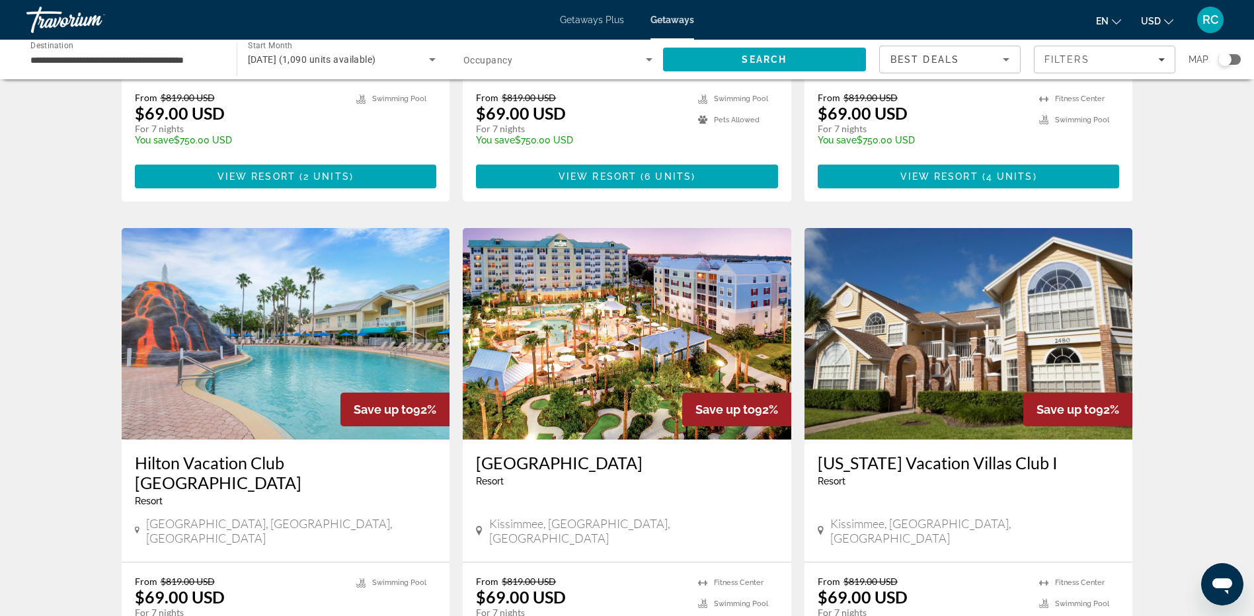
click at [634, 243] on img "Main content" at bounding box center [627, 334] width 329 height 212
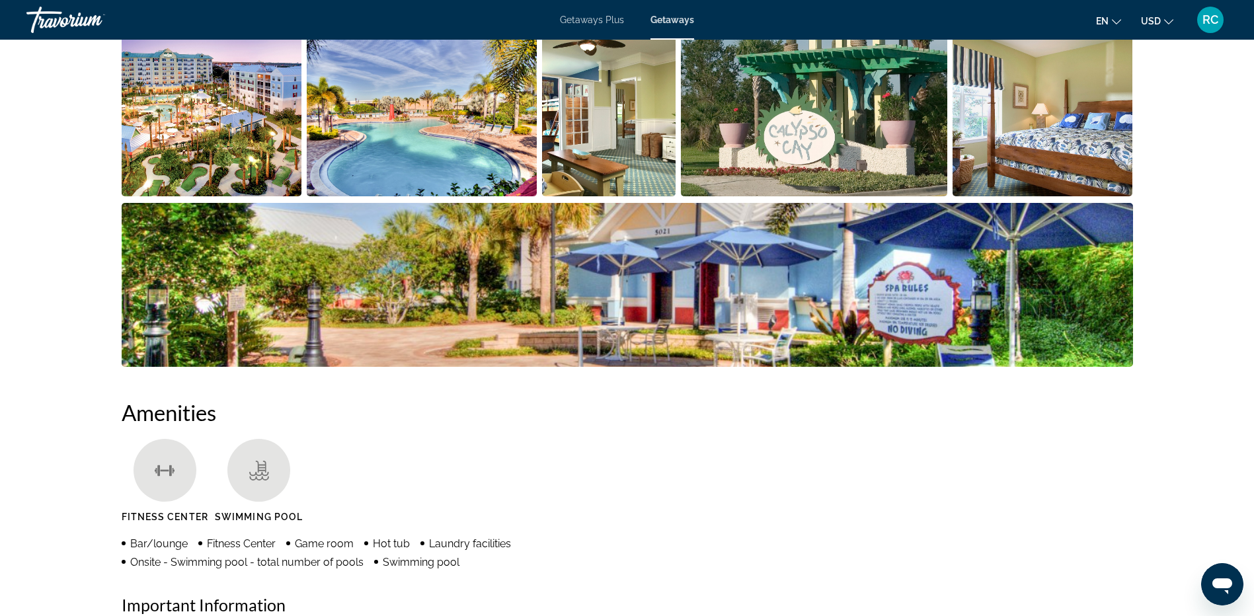
scroll to position [388, 0]
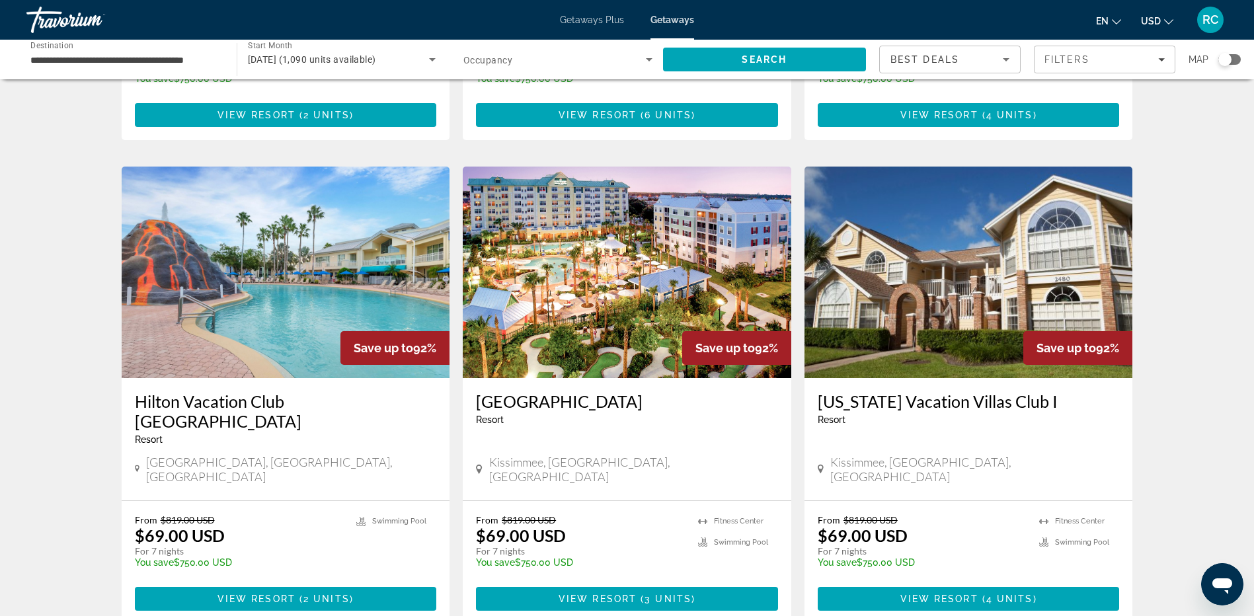
scroll to position [430, 0]
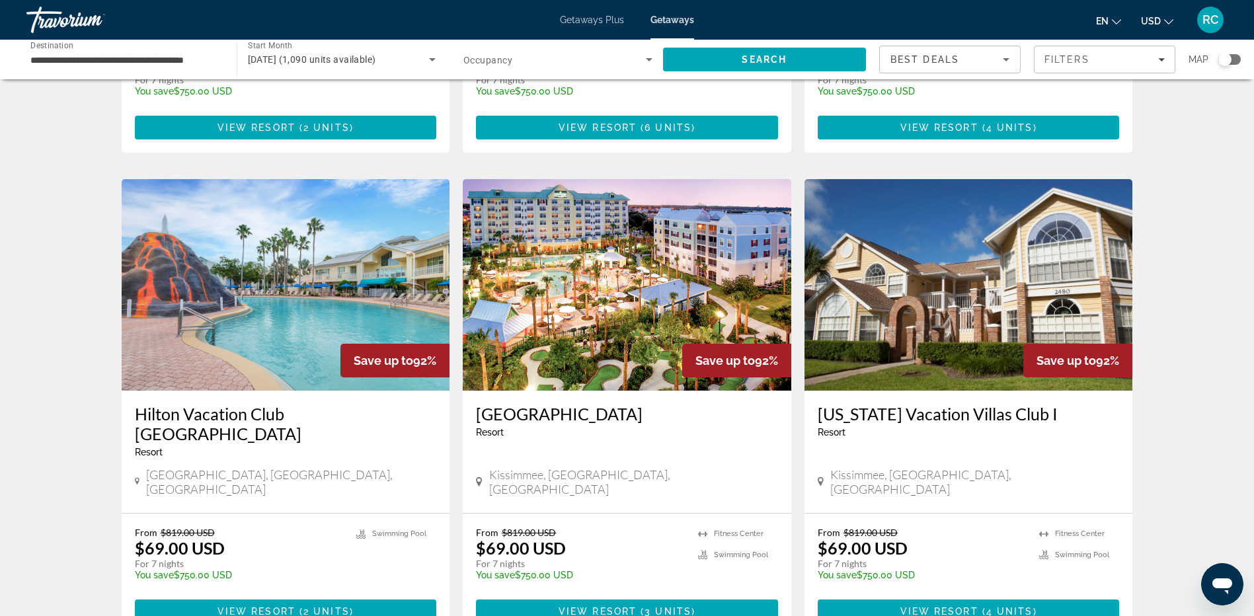
click at [264, 268] on img "Main content" at bounding box center [286, 285] width 329 height 212
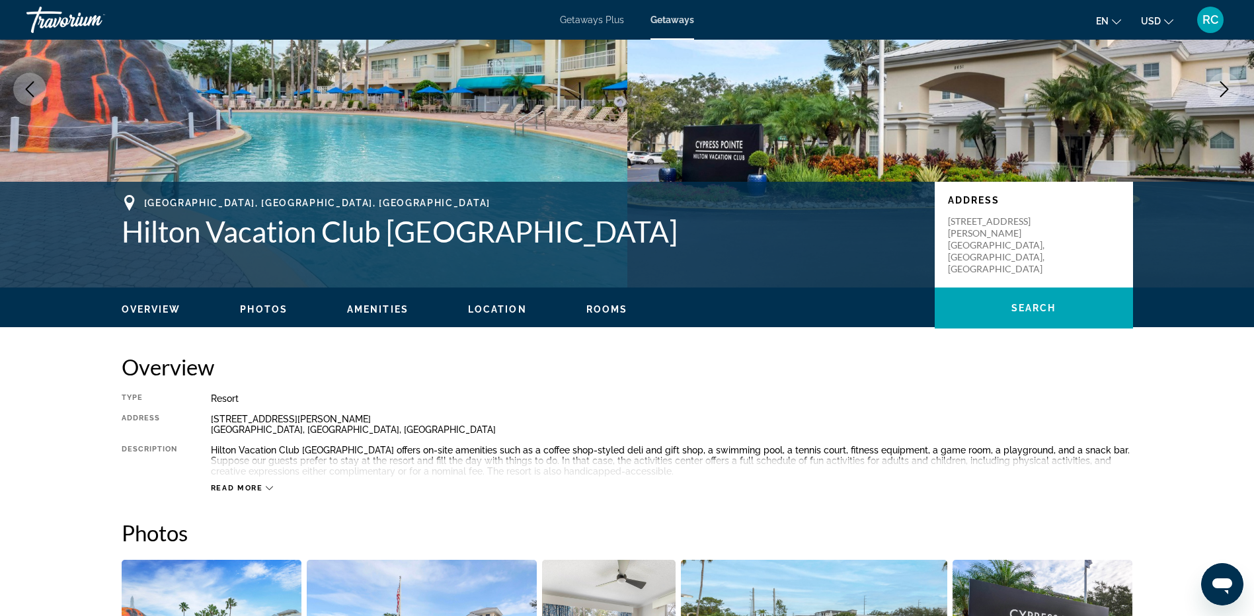
scroll to position [93, 0]
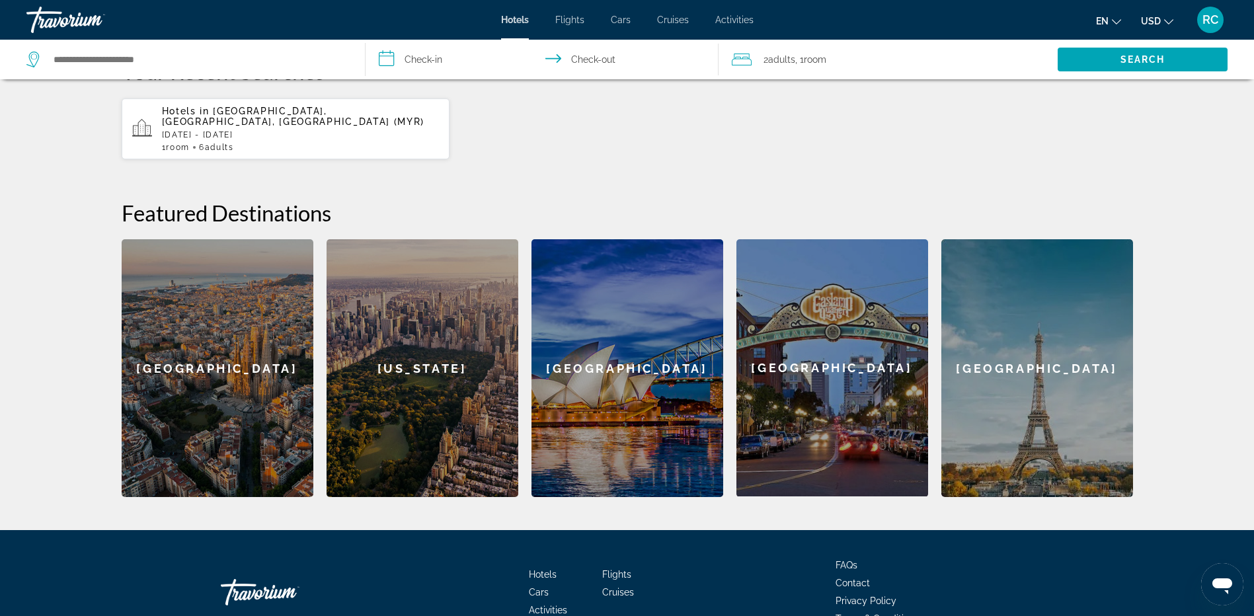
scroll to position [388, 0]
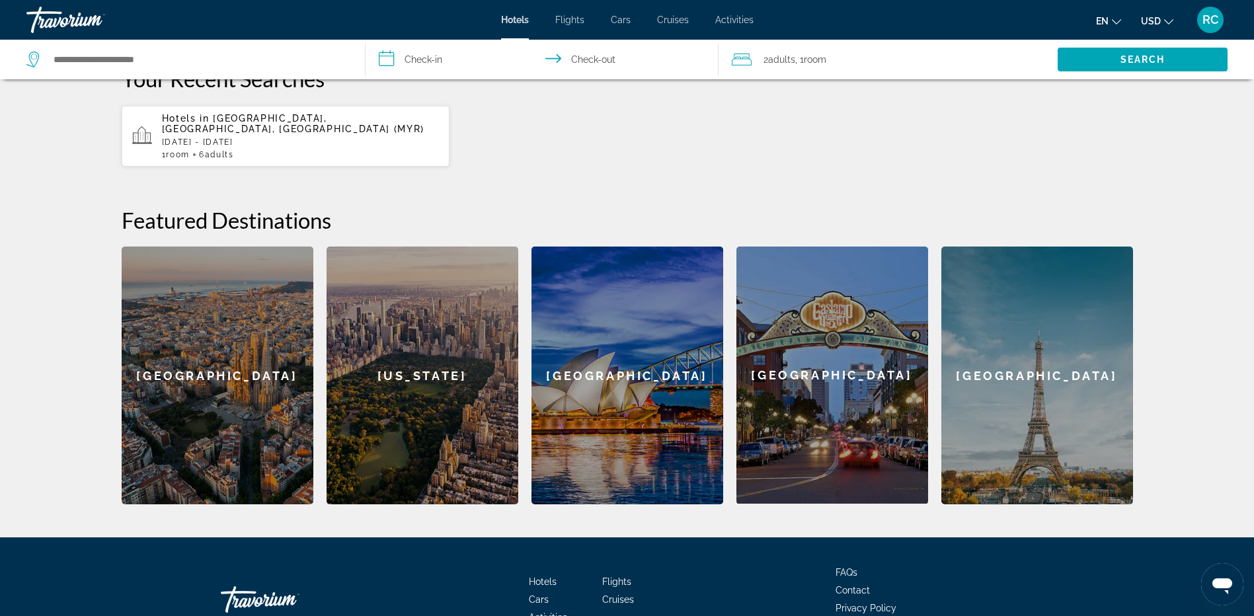
click at [434, 360] on div "New York" at bounding box center [423, 376] width 192 height 258
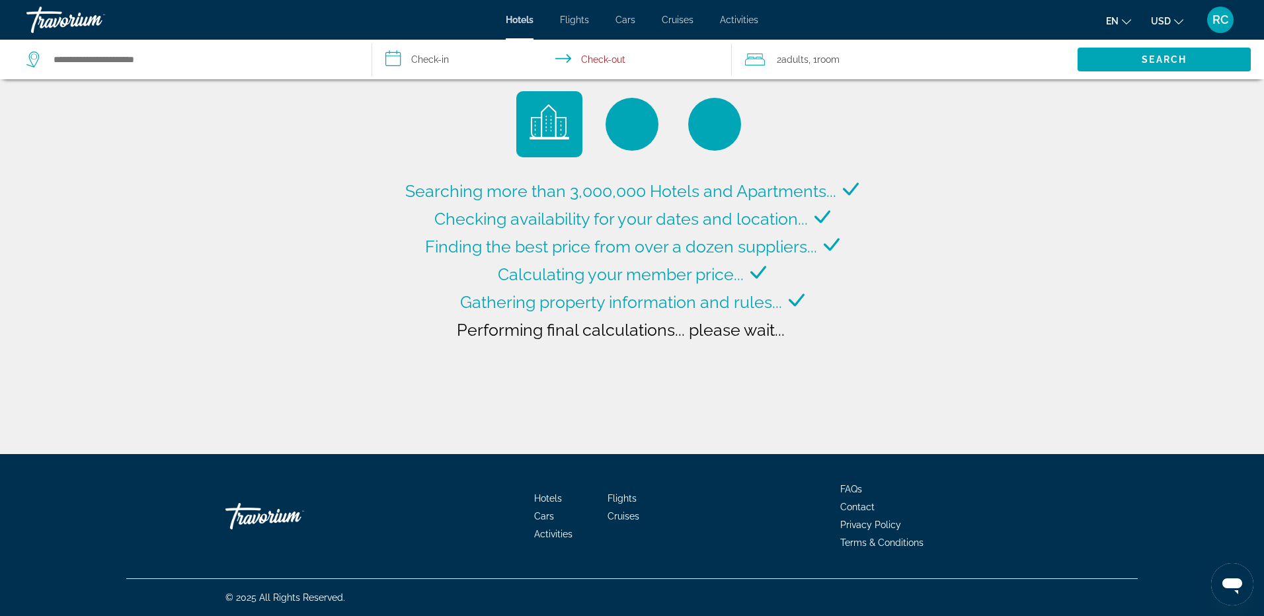
type input "**********"
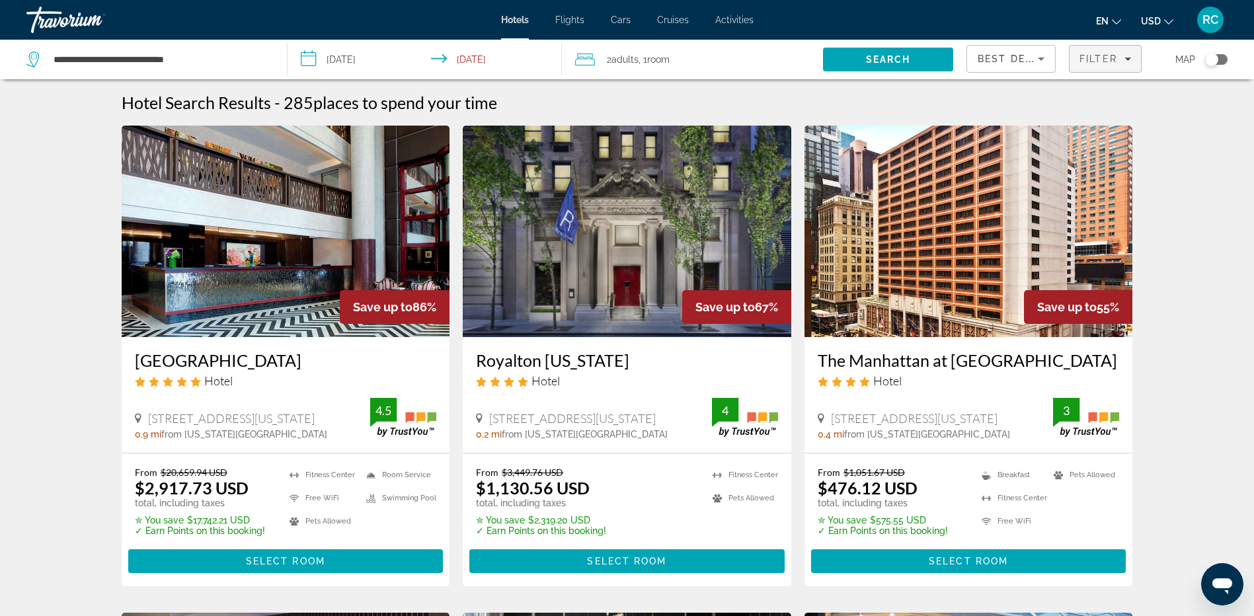
click at [1089, 55] on span "Filter" at bounding box center [1099, 59] width 38 height 11
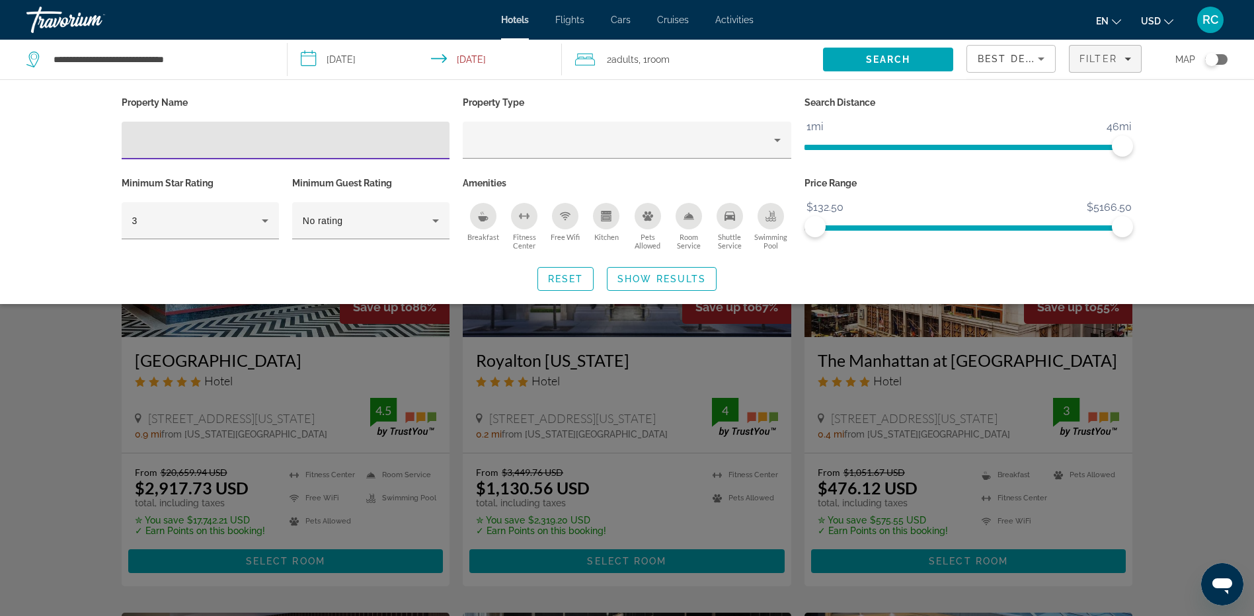
click at [994, 64] on div "Best Deals" at bounding box center [1008, 59] width 60 height 16
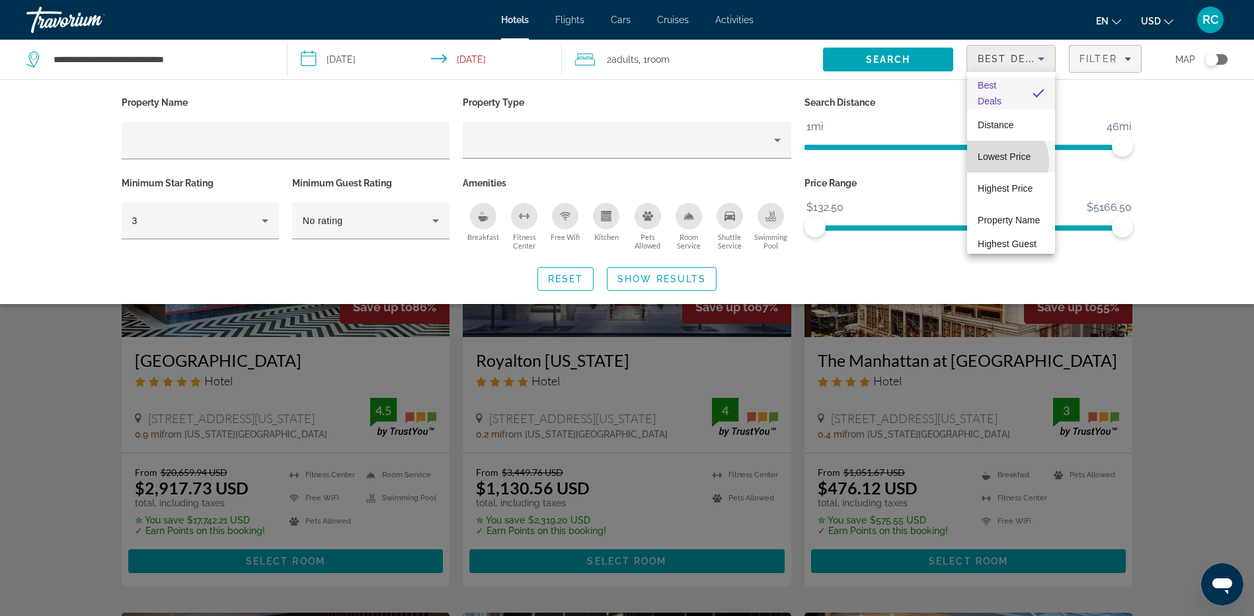
click at [997, 161] on span "Lowest Price" at bounding box center [1004, 156] width 53 height 11
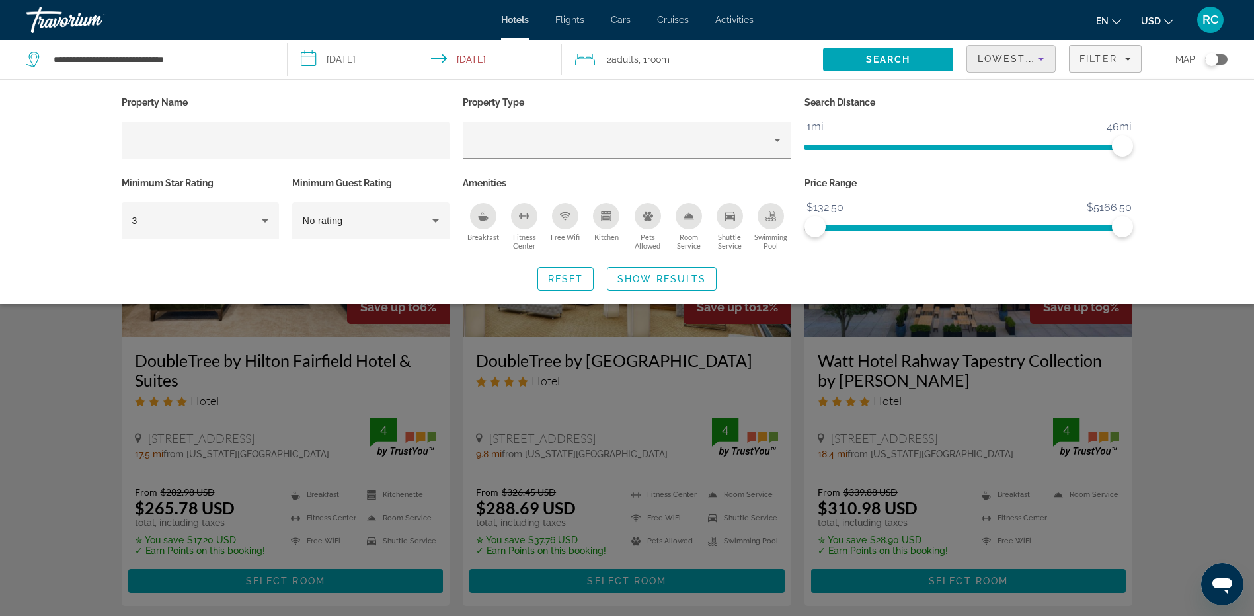
click at [1166, 319] on div "Search widget" at bounding box center [627, 407] width 1254 height 418
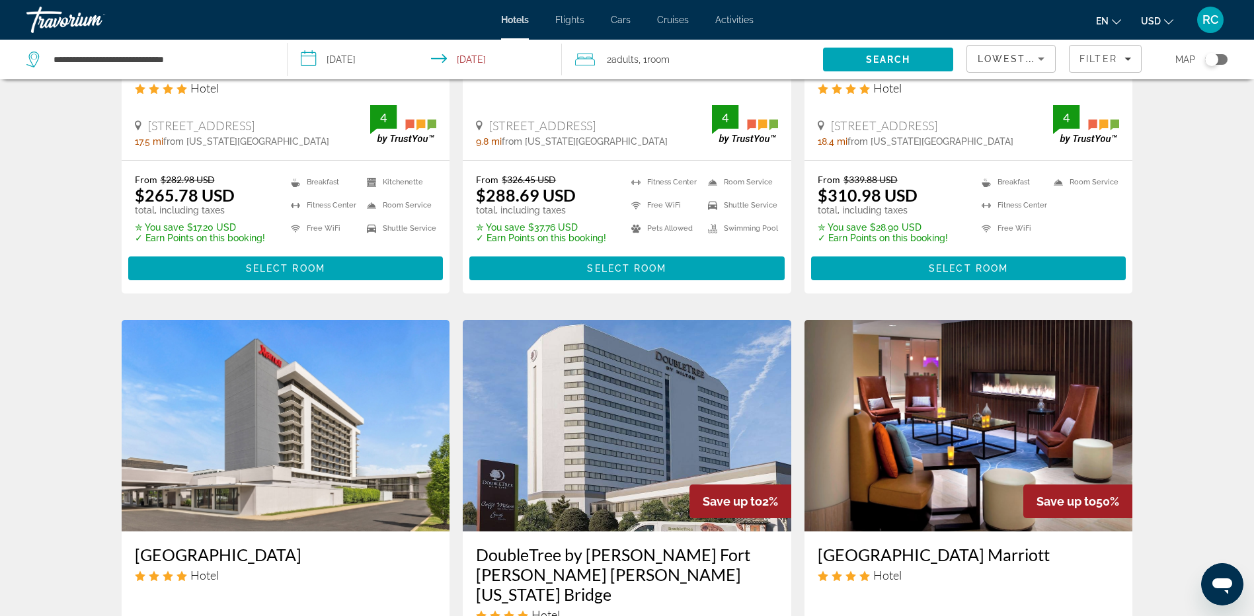
scroll to position [289, 0]
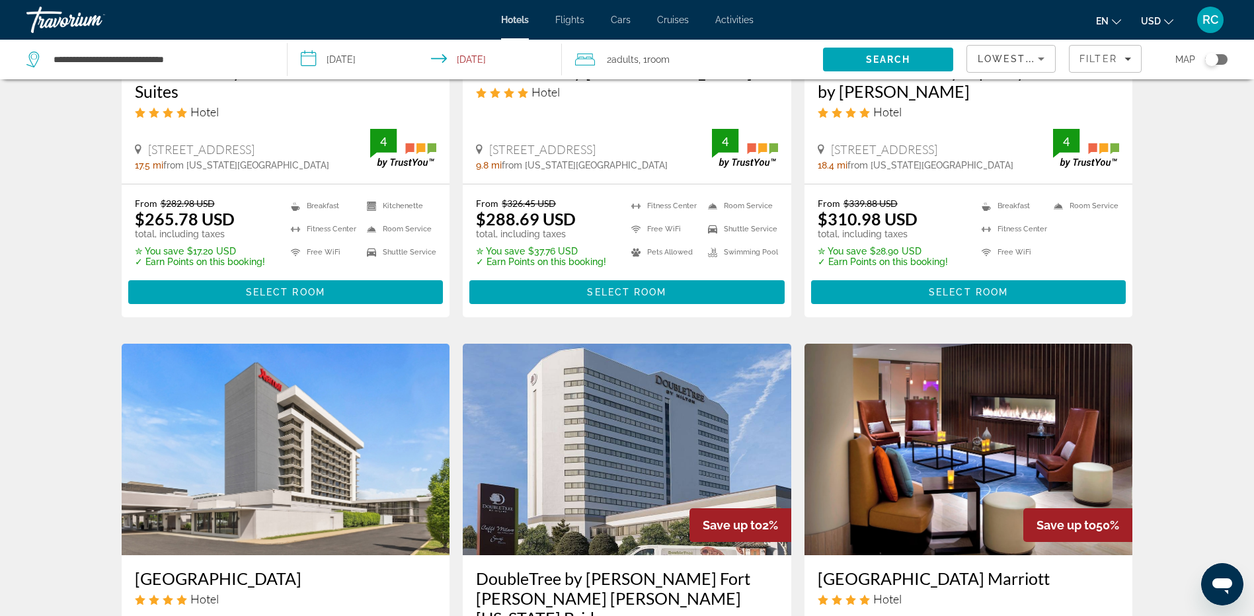
click at [1214, 62] on div "Toggle map" at bounding box center [1211, 59] width 13 height 13
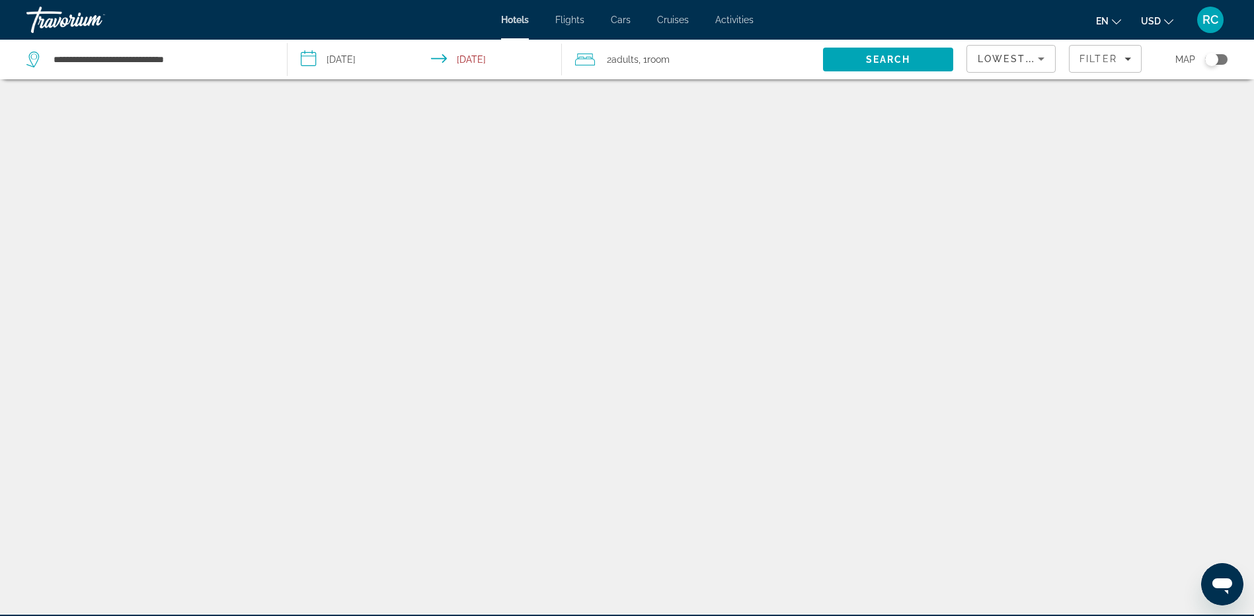
scroll to position [85, 0]
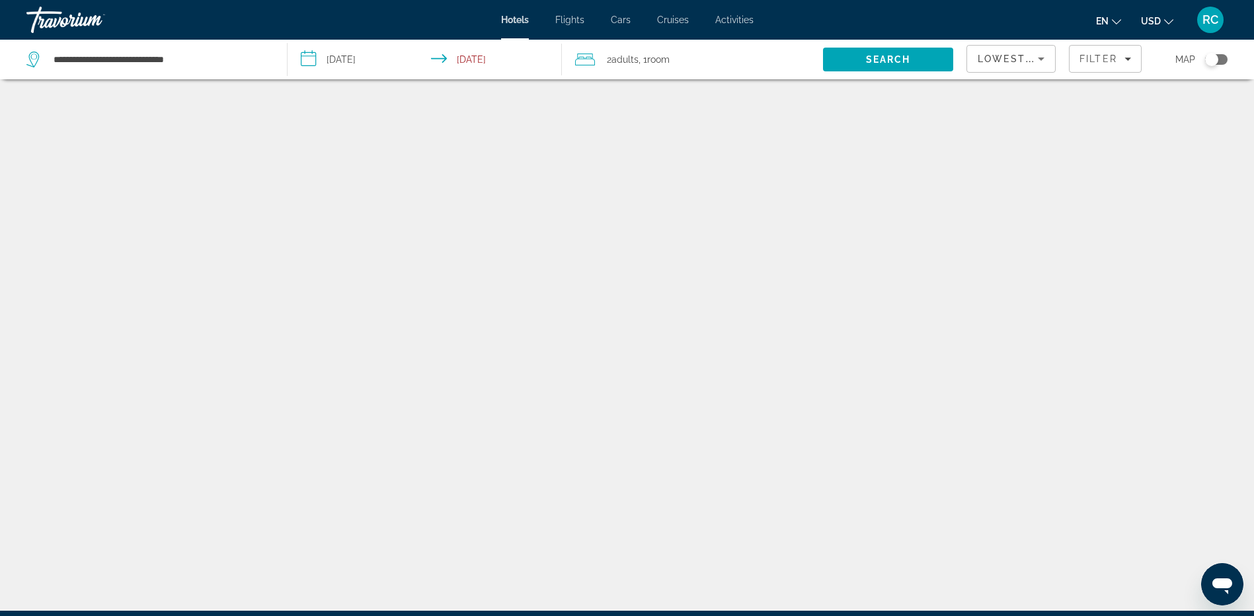
click at [1213, 59] on div "Toggle map" at bounding box center [1211, 59] width 13 height 13
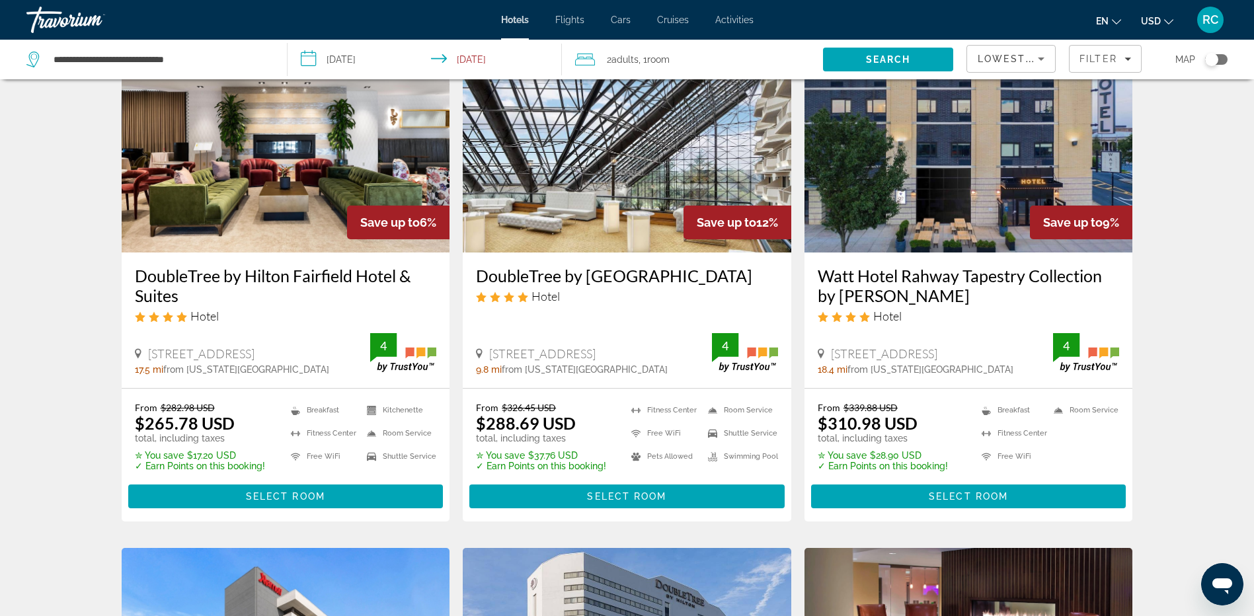
scroll to position [98, 0]
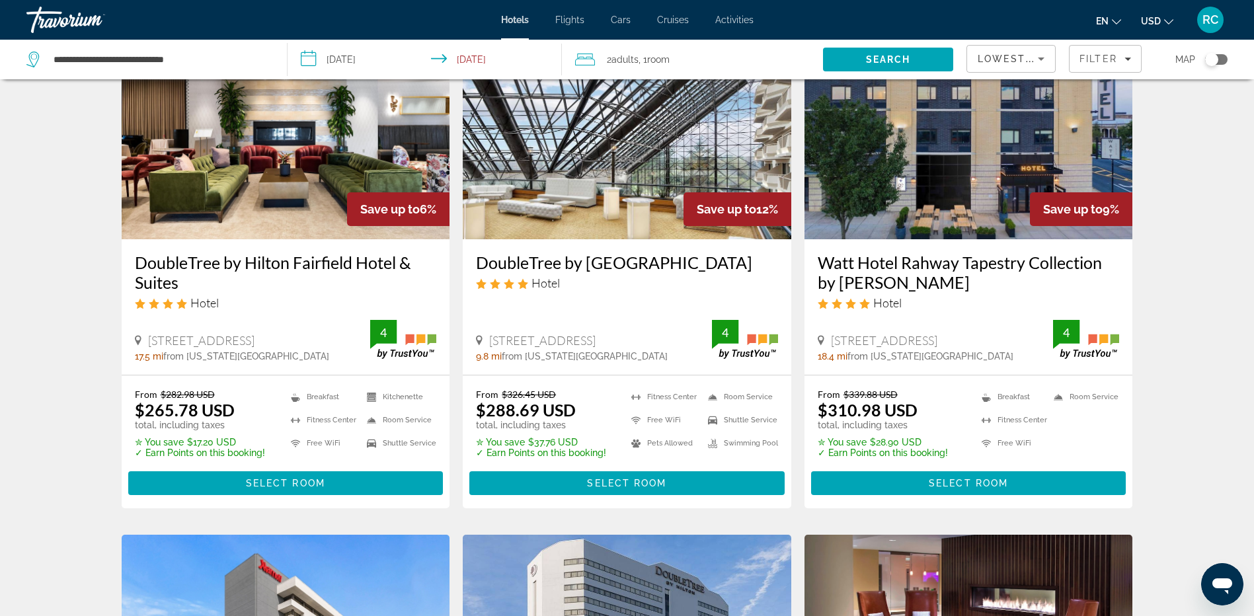
click at [1213, 59] on div "Toggle map" at bounding box center [1211, 59] width 13 height 13
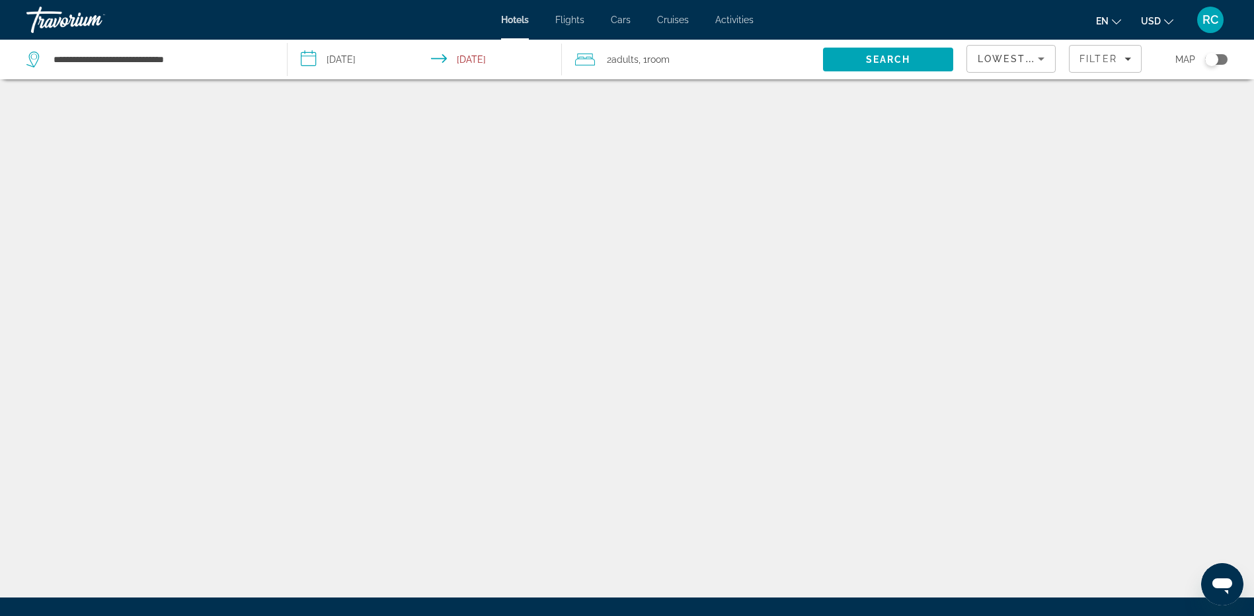
scroll to position [85, 0]
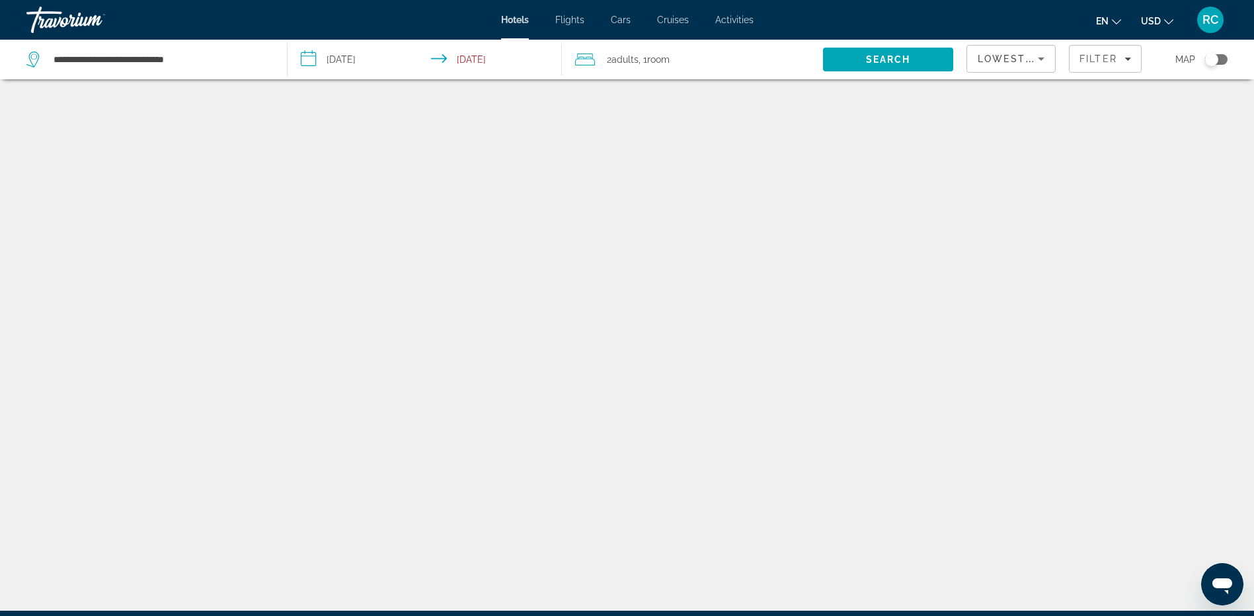
click at [1213, 59] on div "Toggle map" at bounding box center [1211, 59] width 13 height 13
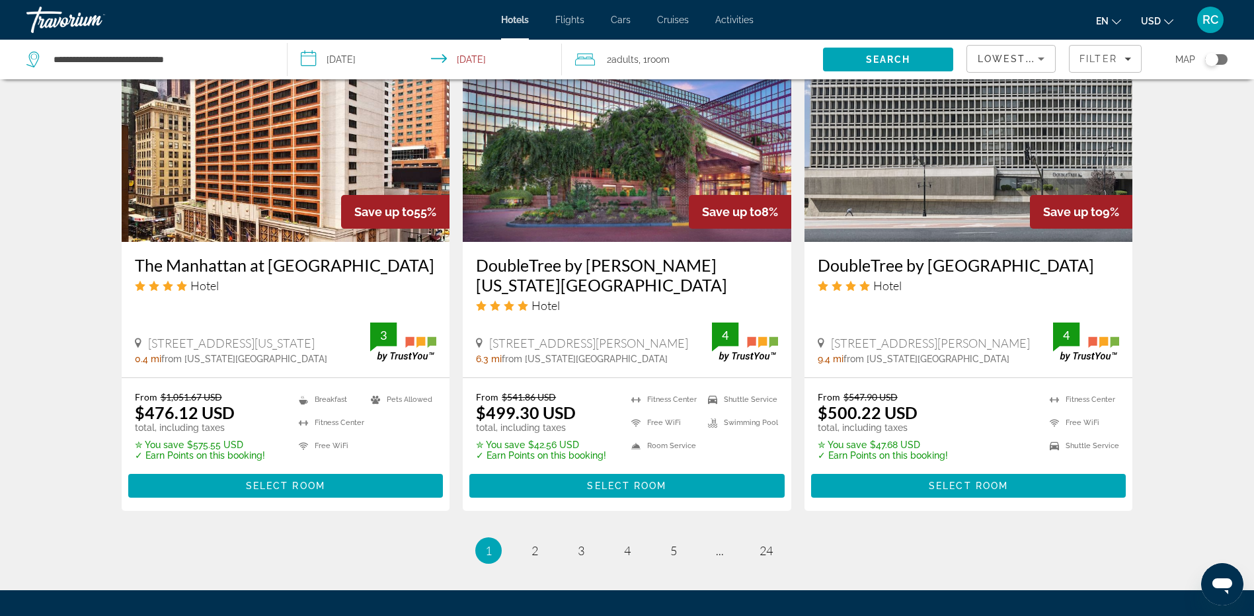
scroll to position [1633, 0]
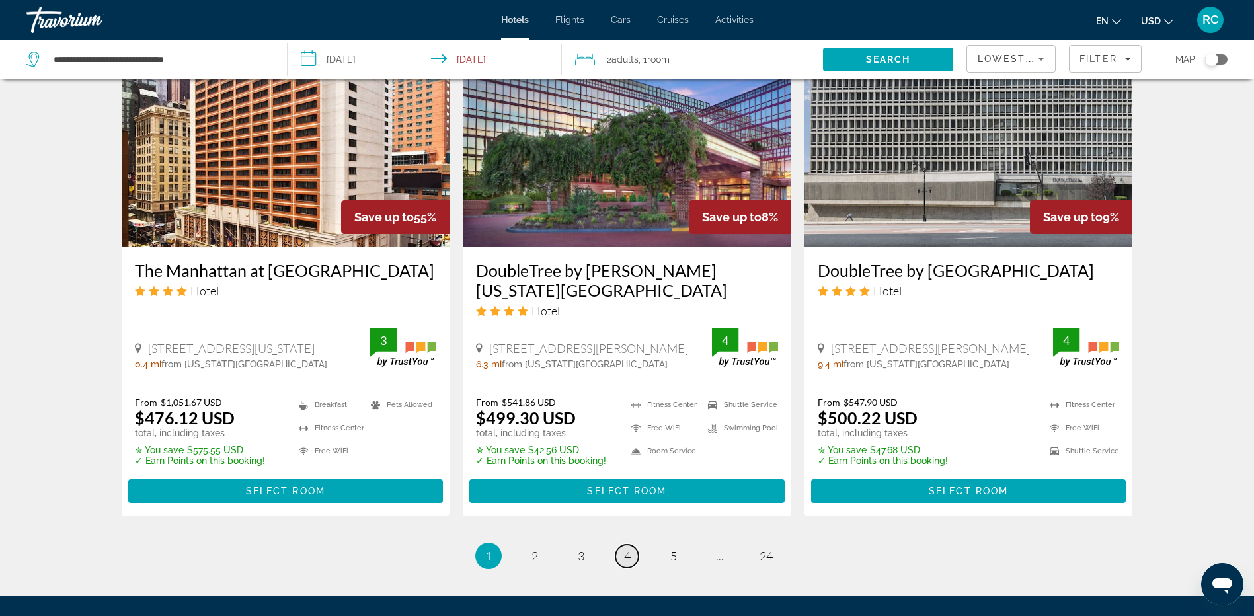
click at [621, 545] on link "page 4" at bounding box center [627, 556] width 23 height 23
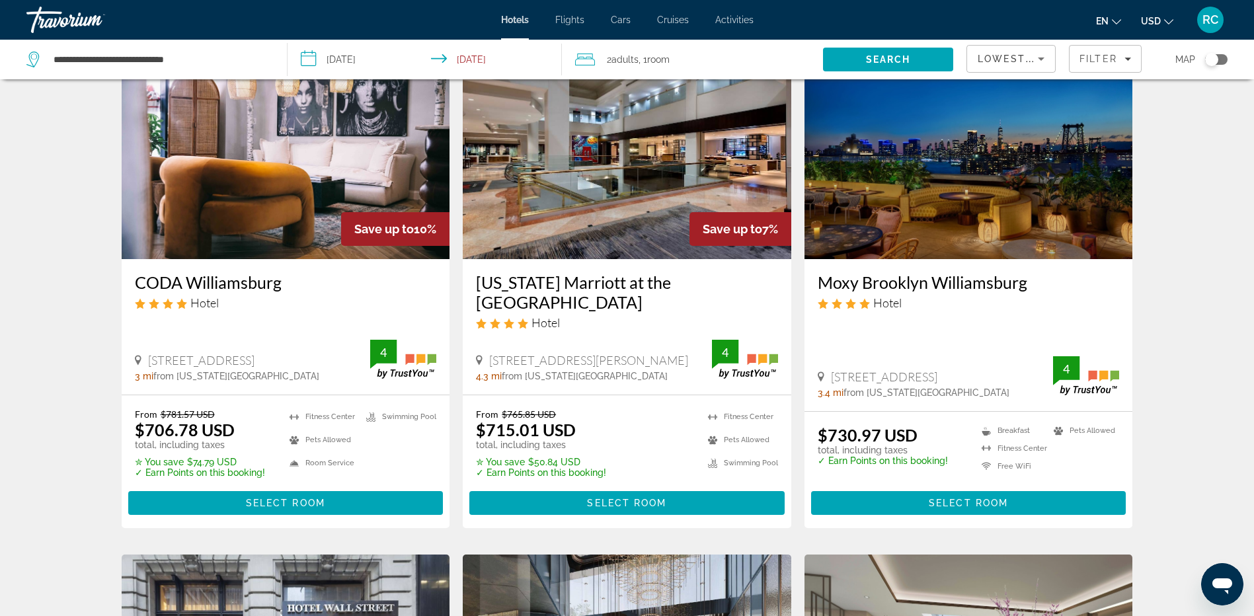
scroll to position [89, 0]
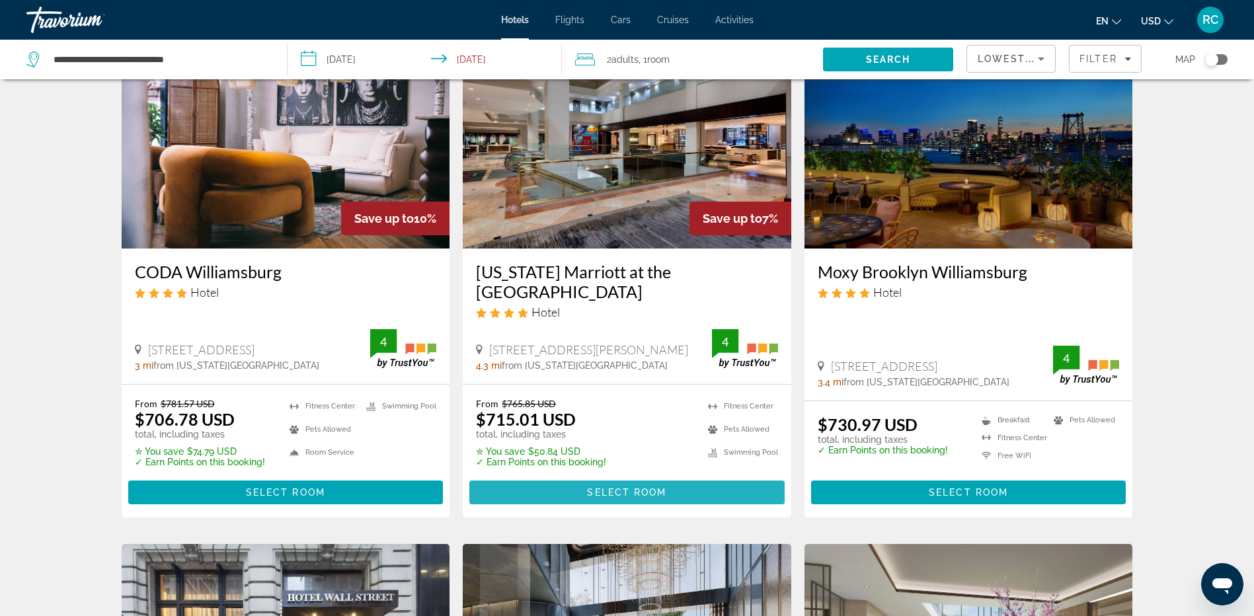
click at [643, 500] on span "Main content" at bounding box center [626, 493] width 315 height 32
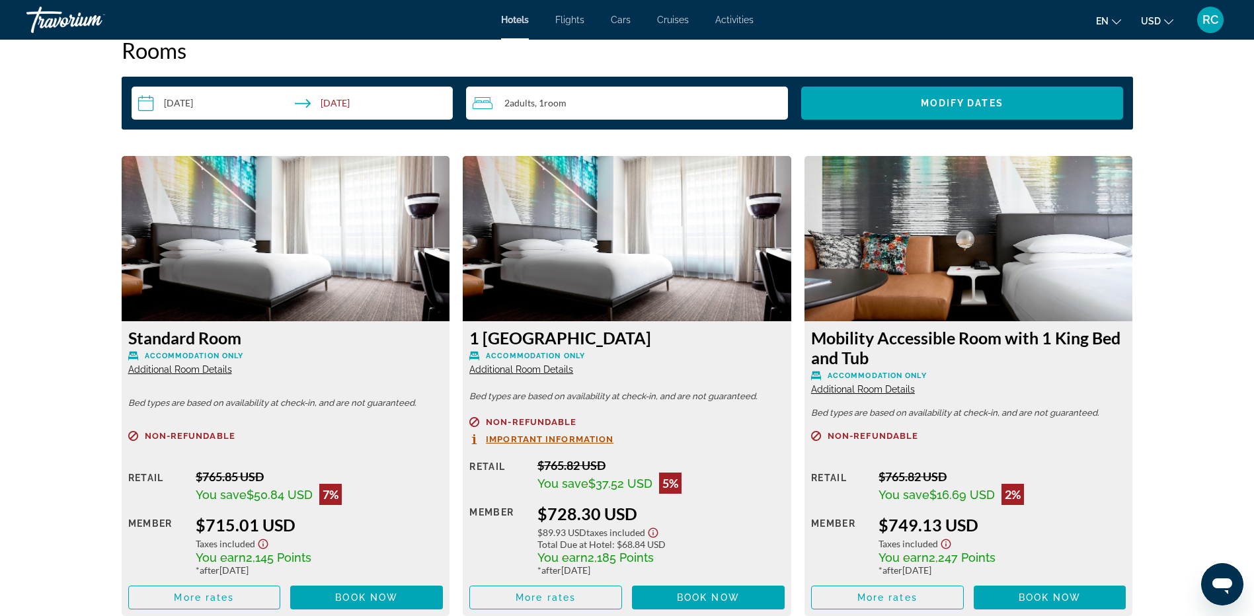
scroll to position [1701, 0]
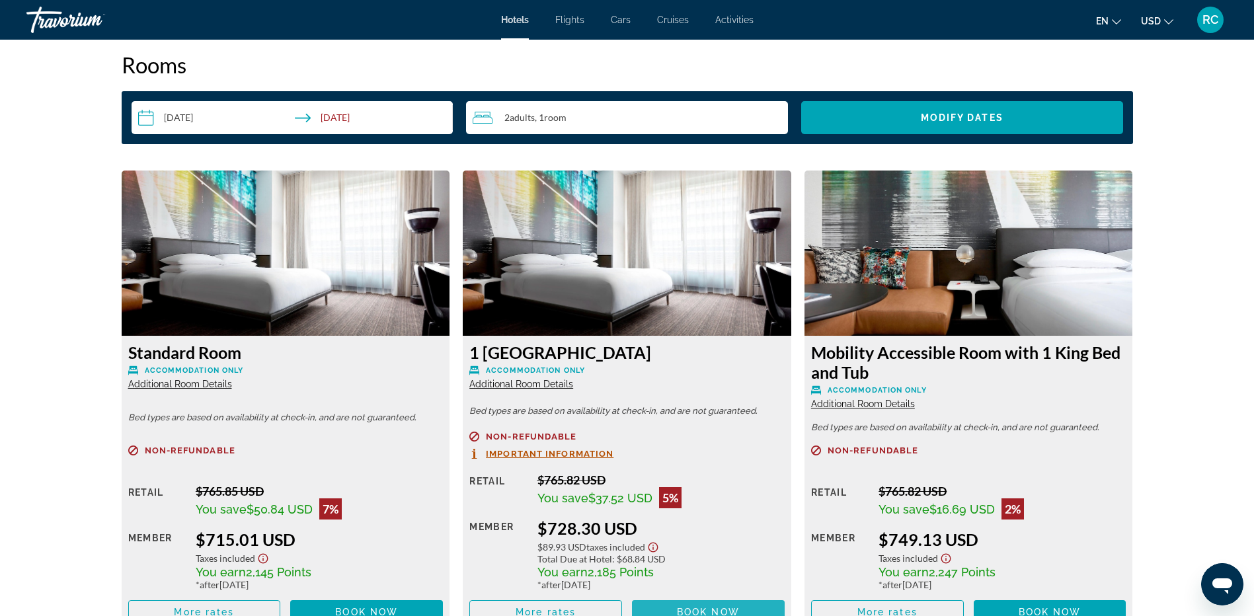
click at [701, 608] on span "Book now" at bounding box center [708, 612] width 63 height 11
